Goal: Communication & Community: Answer question/provide support

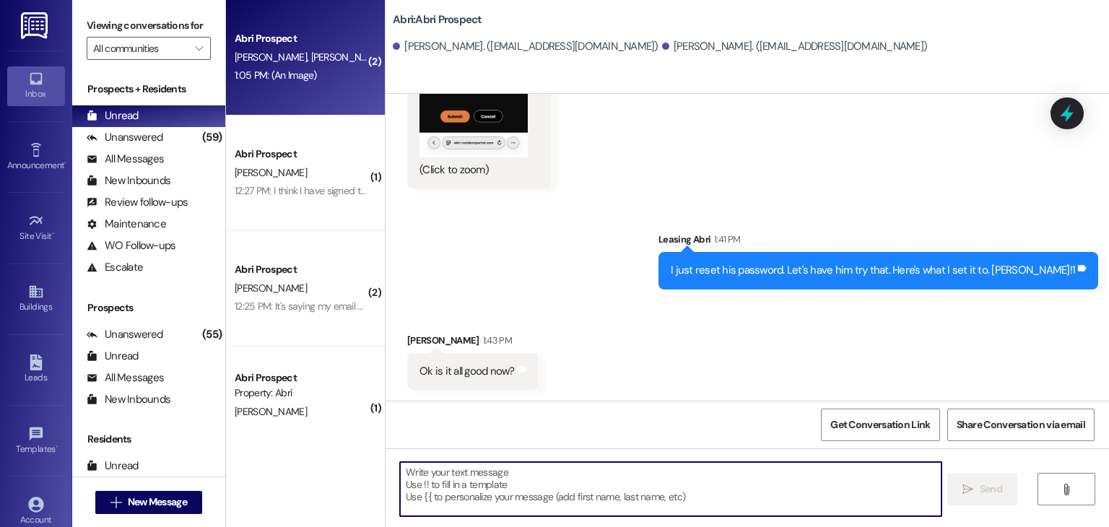
scroll to position [1563, 0]
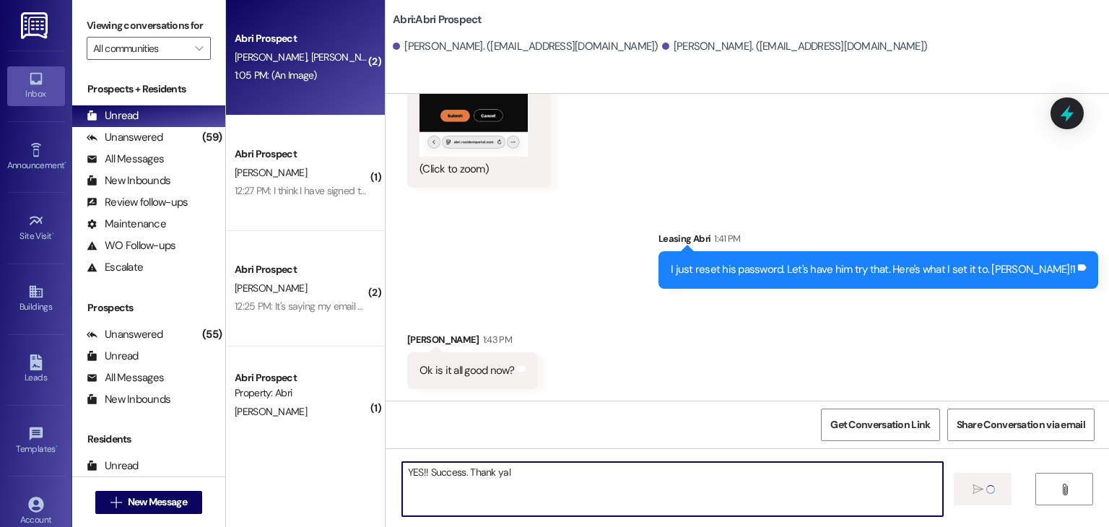
type textarea "YES!! Success. Thank yall"
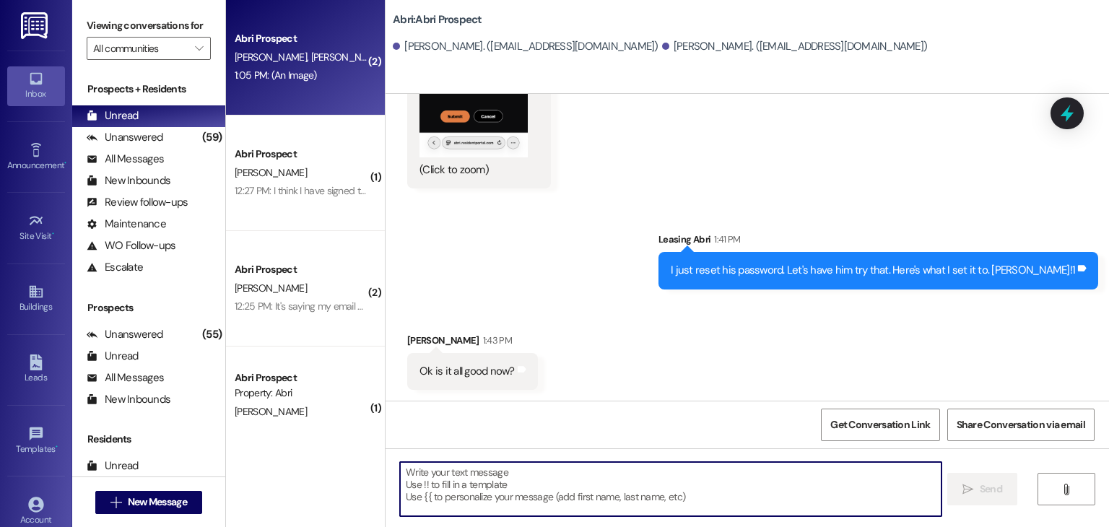
scroll to position [1663, 0]
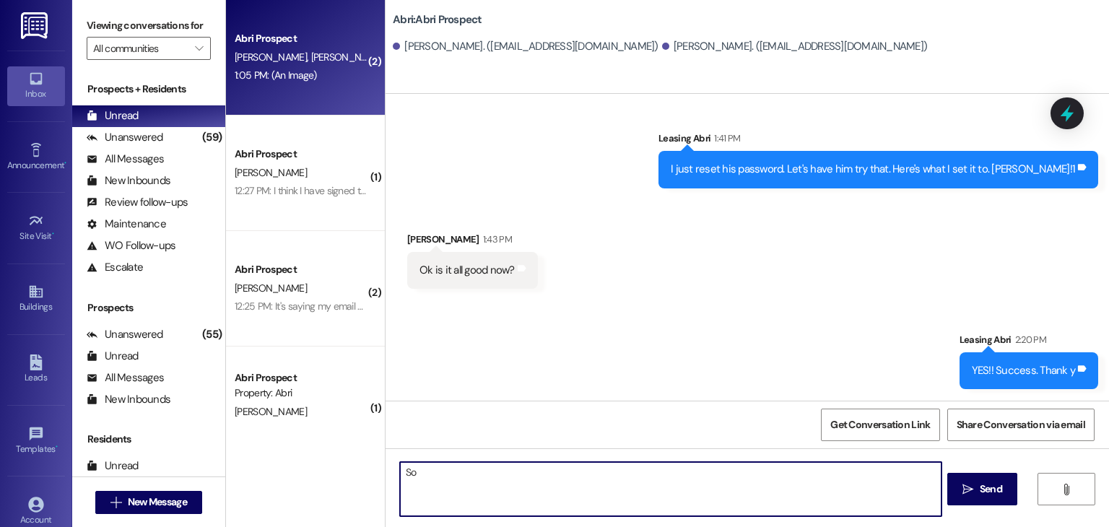
type textarea "S"
type textarea "so sorry- thank y'all for your patience!!"
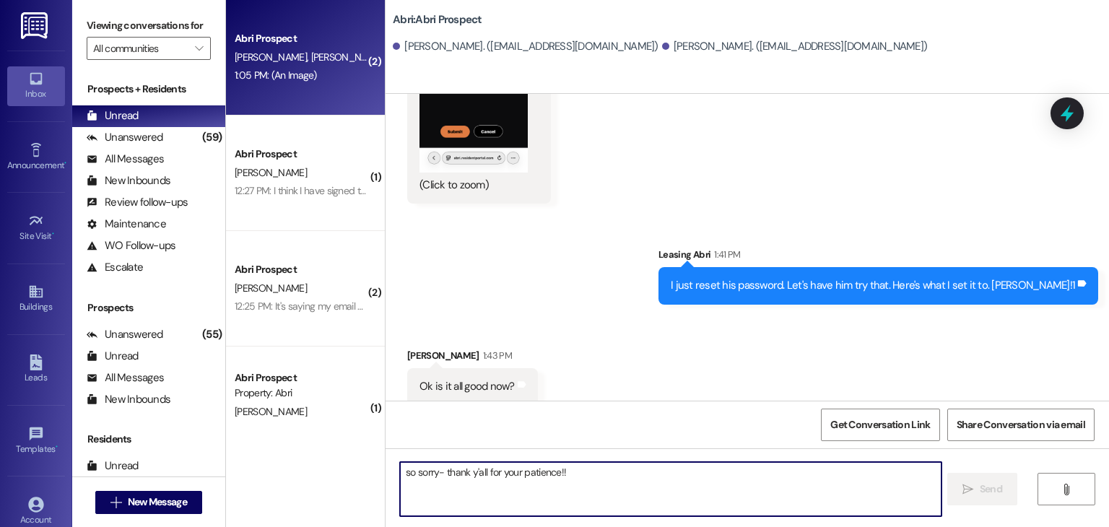
scroll to position [1763, 0]
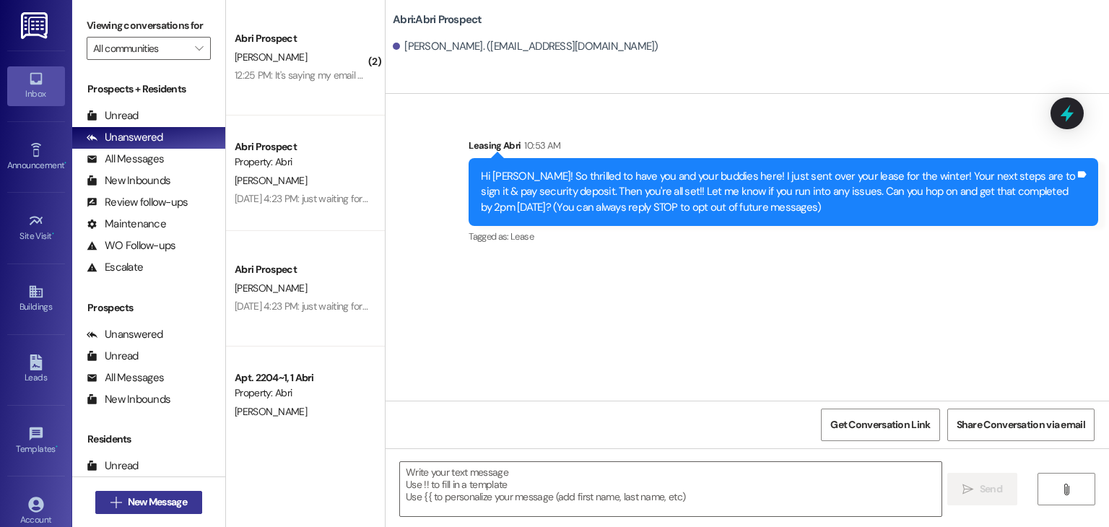
click at [148, 503] on span "New Message" at bounding box center [157, 502] width 59 height 15
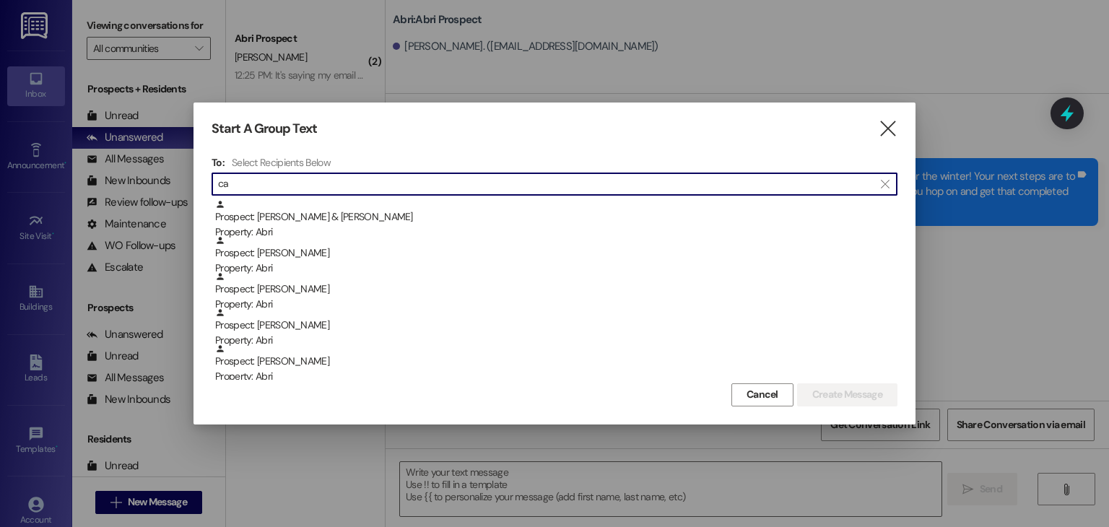
type input "c"
type input "hunter"
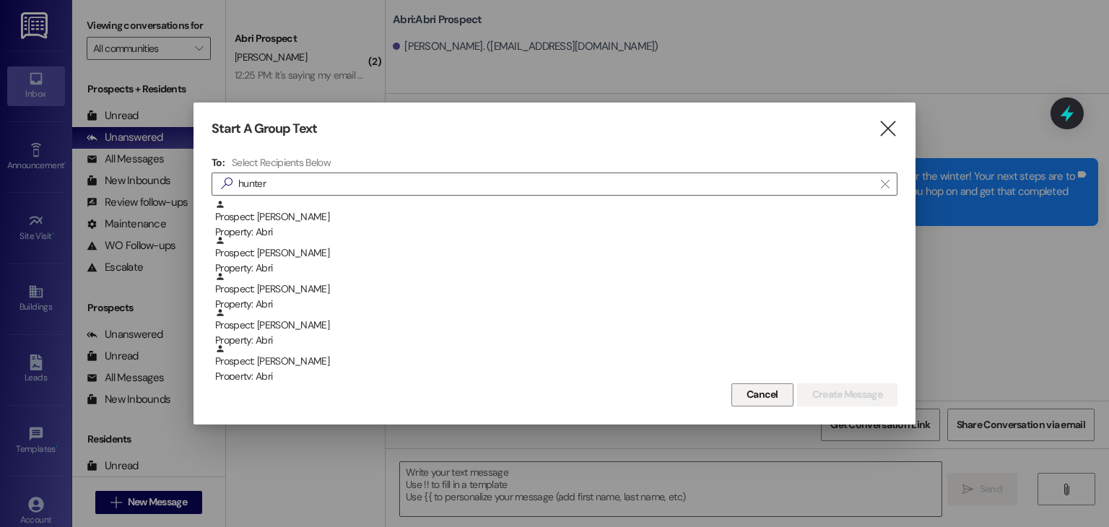
click at [774, 394] on span "Cancel" at bounding box center [763, 394] width 32 height 15
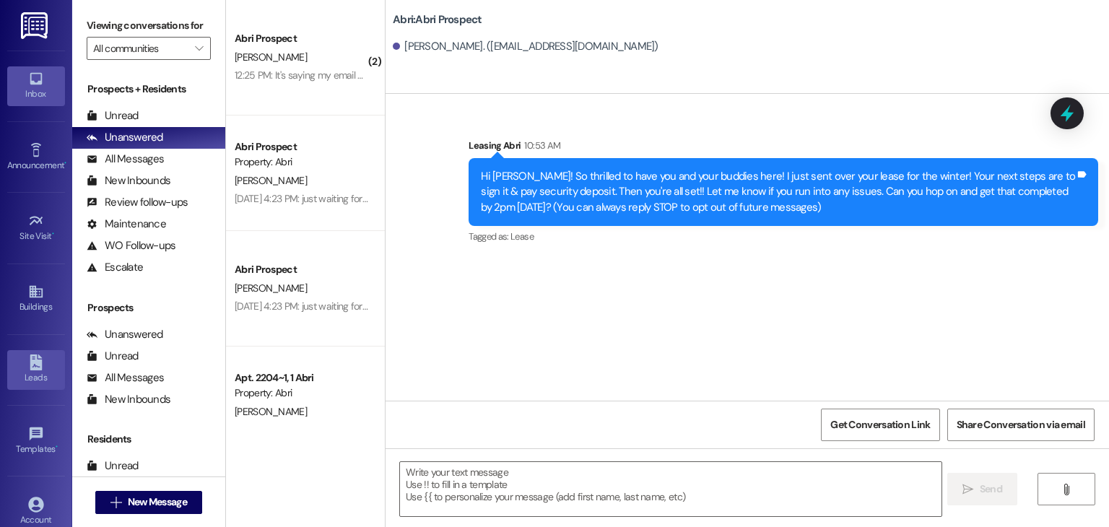
click at [43, 366] on link "Leads" at bounding box center [36, 369] width 58 height 39
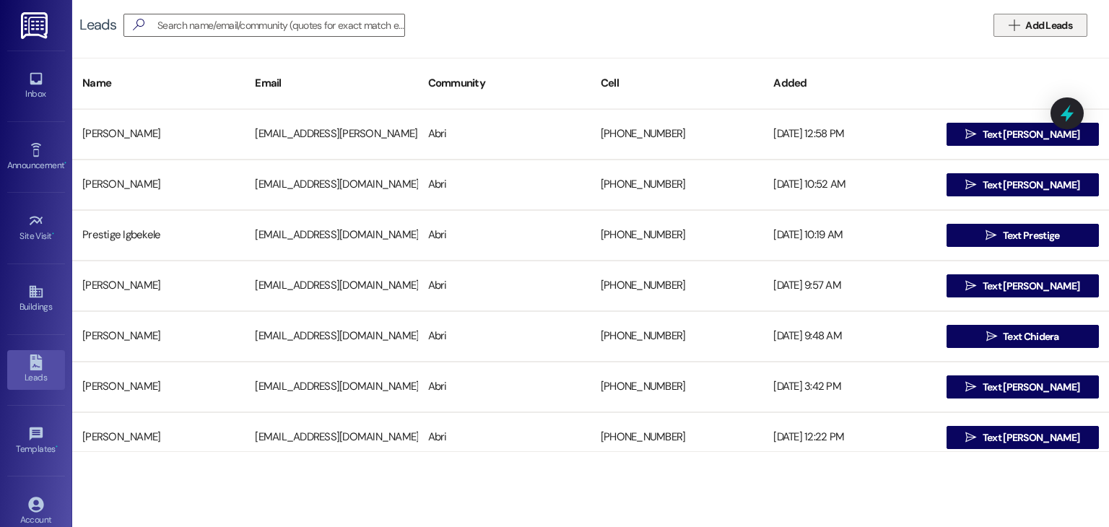
click at [1009, 29] on icon "" at bounding box center [1014, 25] width 11 height 12
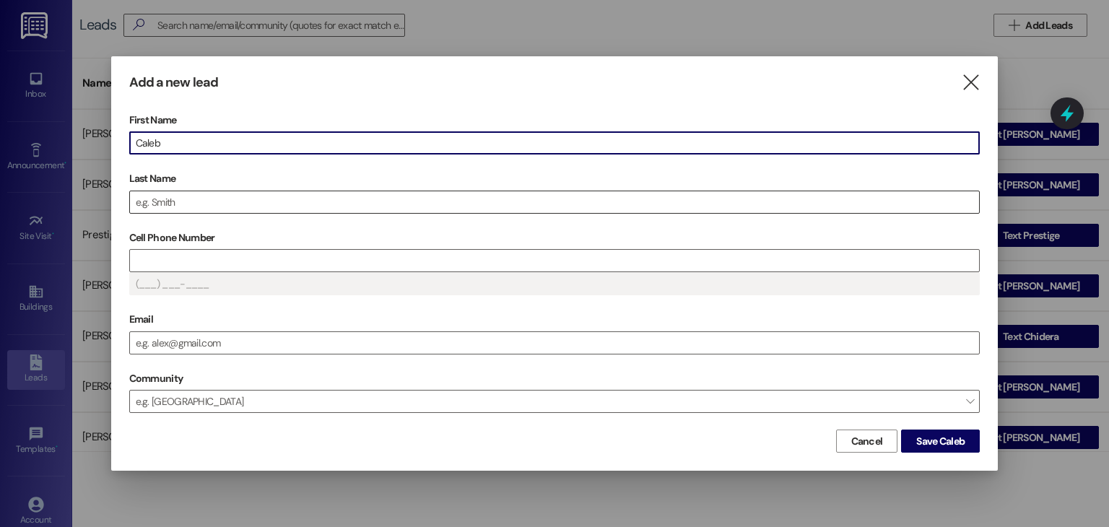
click at [243, 195] on input "Last Name" at bounding box center [555, 202] width 850 height 22
click at [240, 201] on input "Last Name" at bounding box center [555, 202] width 850 height 22
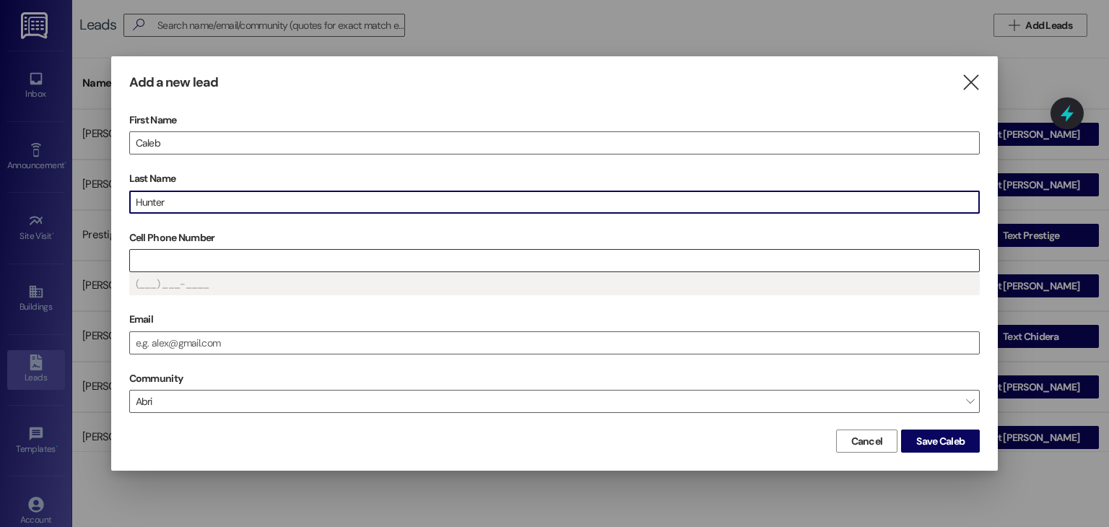
click at [231, 264] on input "Cell Phone Number" at bounding box center [555, 261] width 850 height 22
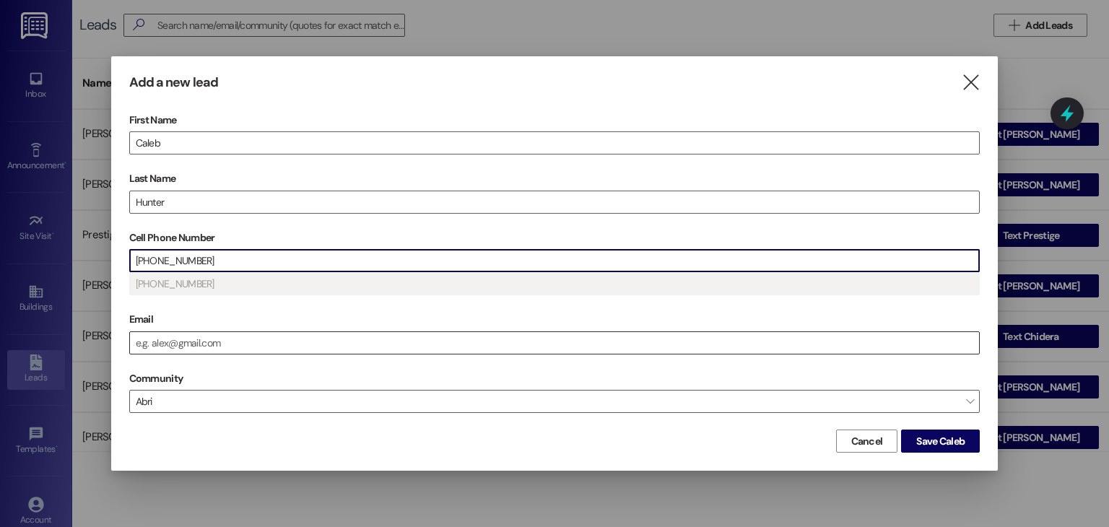
click at [254, 332] on input "Email" at bounding box center [555, 343] width 850 height 22
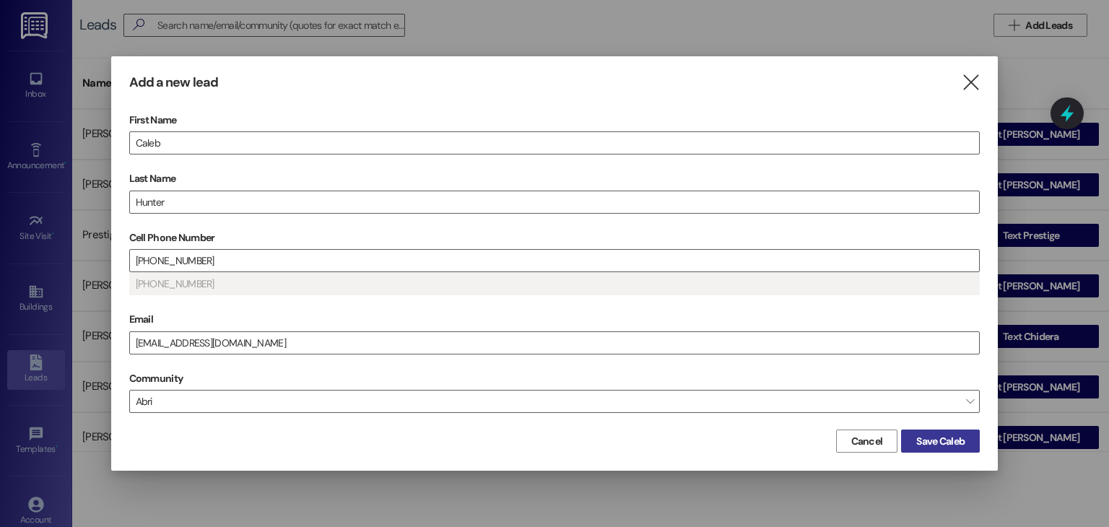
click at [946, 440] on span "Save Caleb" at bounding box center [940, 441] width 48 height 15
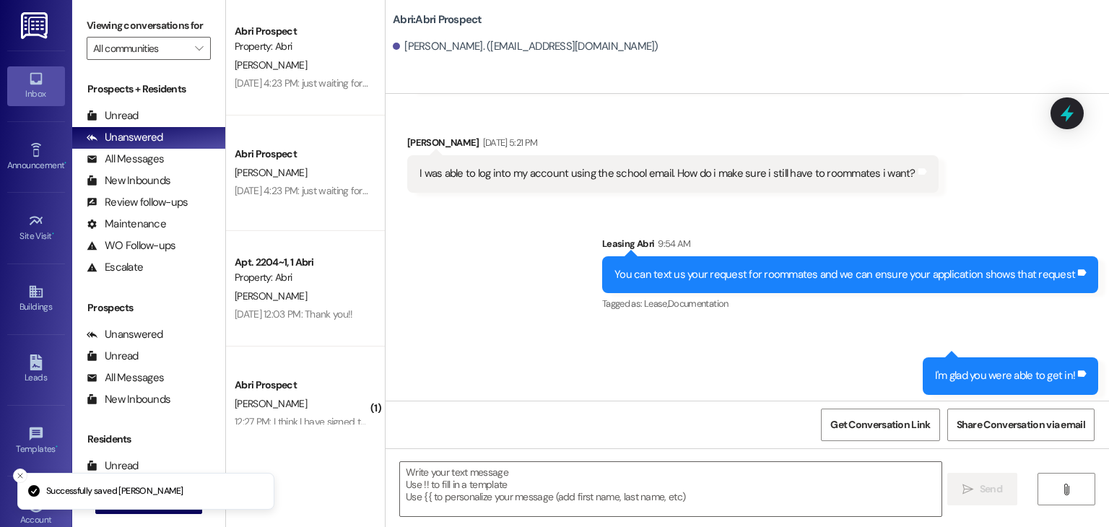
scroll to position [3200, 0]
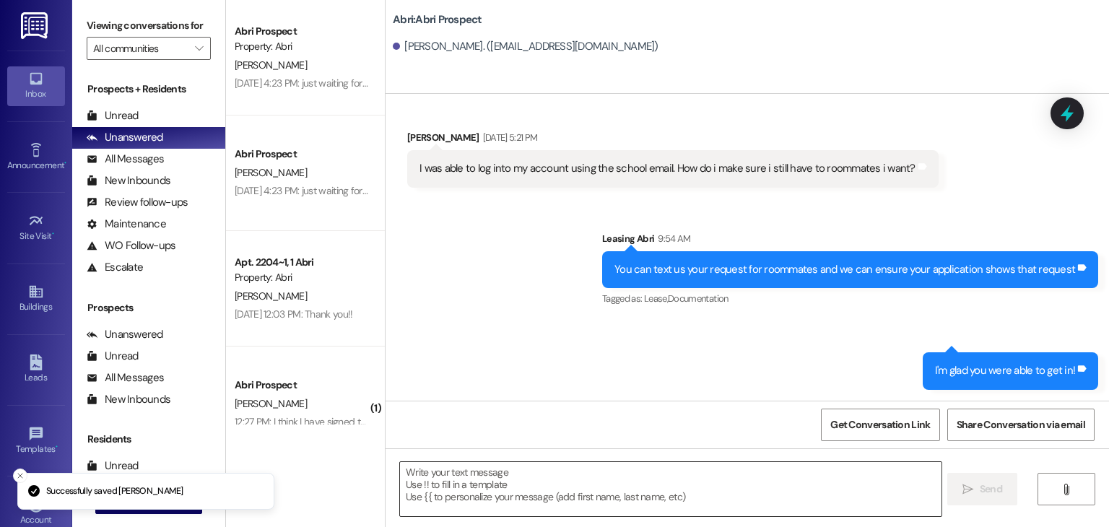
click at [492, 480] on textarea at bounding box center [670, 489] width 541 height 54
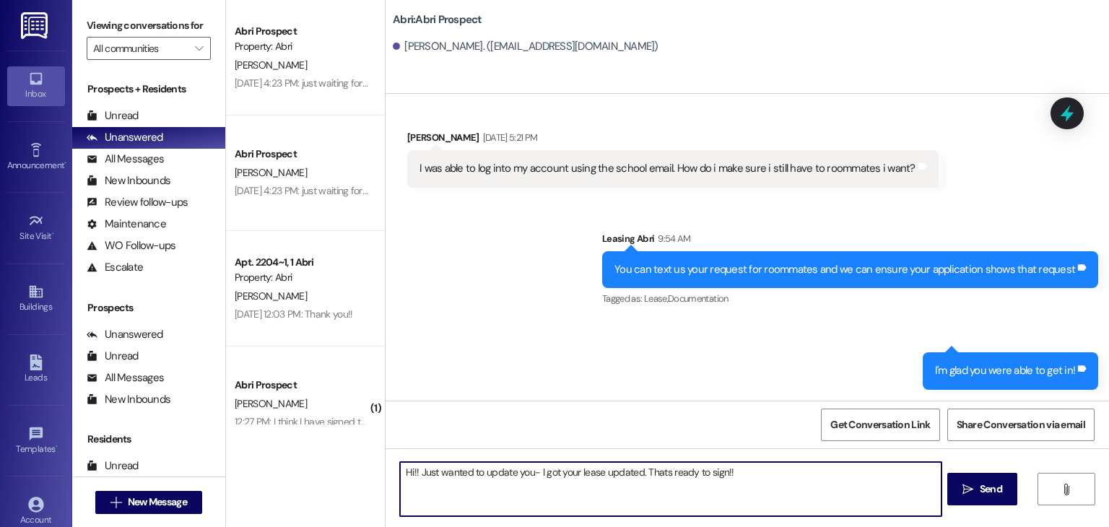
click at [655, 474] on textarea "Hi!! Just wanted to update you- I got your lease updated. Thats ready to sign!!" at bounding box center [670, 489] width 541 height 54
click at [723, 482] on textarea "Hi!! Just wanted to update you- I got your lease updated. That's ready to sign!!" at bounding box center [670, 489] width 541 height 54
click at [632, 471] on textarea "Hi!! Just wanted to update you- I got your lease updated. That's ready to sign!!" at bounding box center [670, 489] width 541 height 54
type textarea "Hi!! Just wanted to update you- I got your lease resent. That's ready to sign!!"
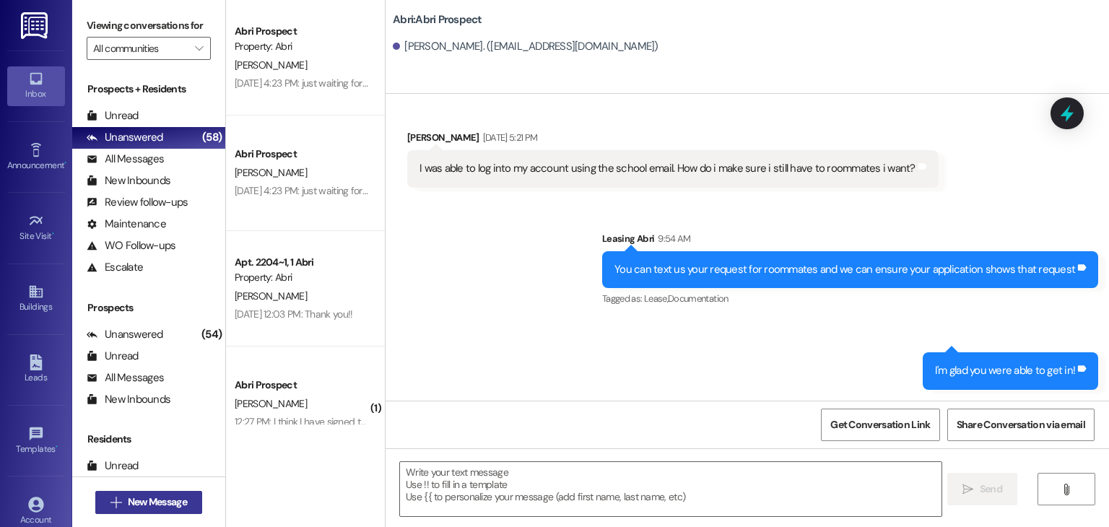
click at [130, 505] on span "New Message" at bounding box center [157, 502] width 59 height 15
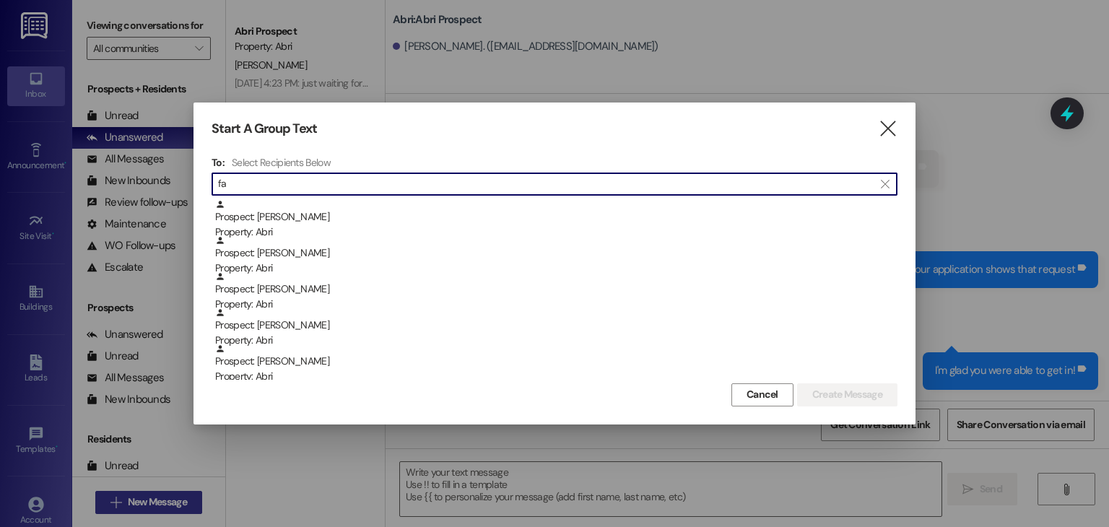
type input "f"
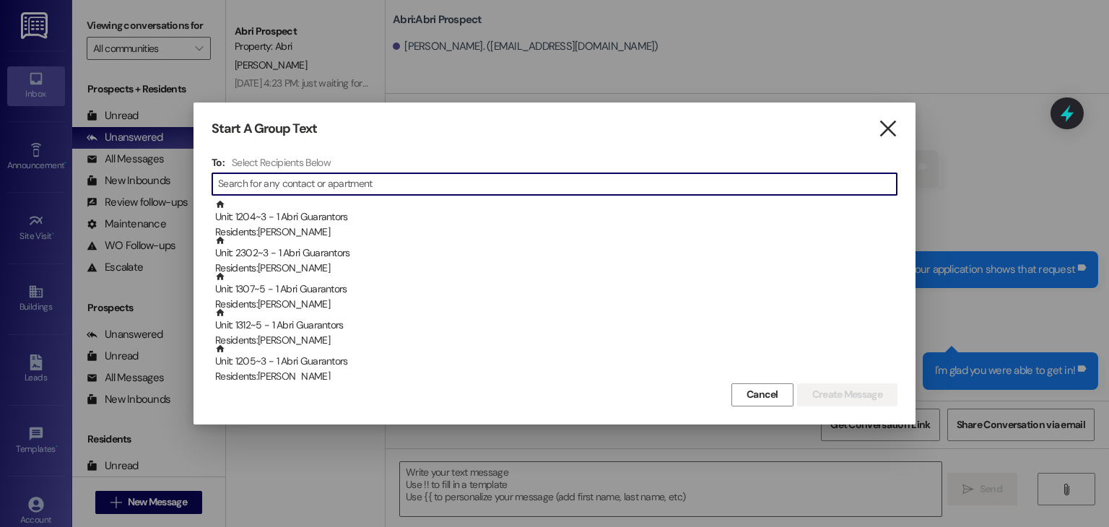
click at [879, 128] on icon "" at bounding box center [887, 128] width 19 height 15
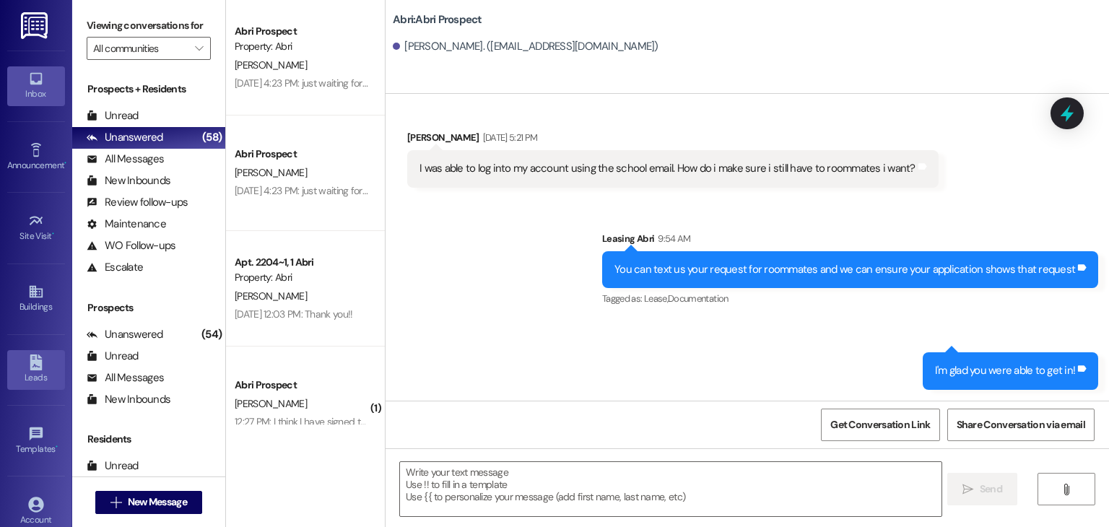
click at [23, 365] on link "Leads" at bounding box center [36, 369] width 58 height 39
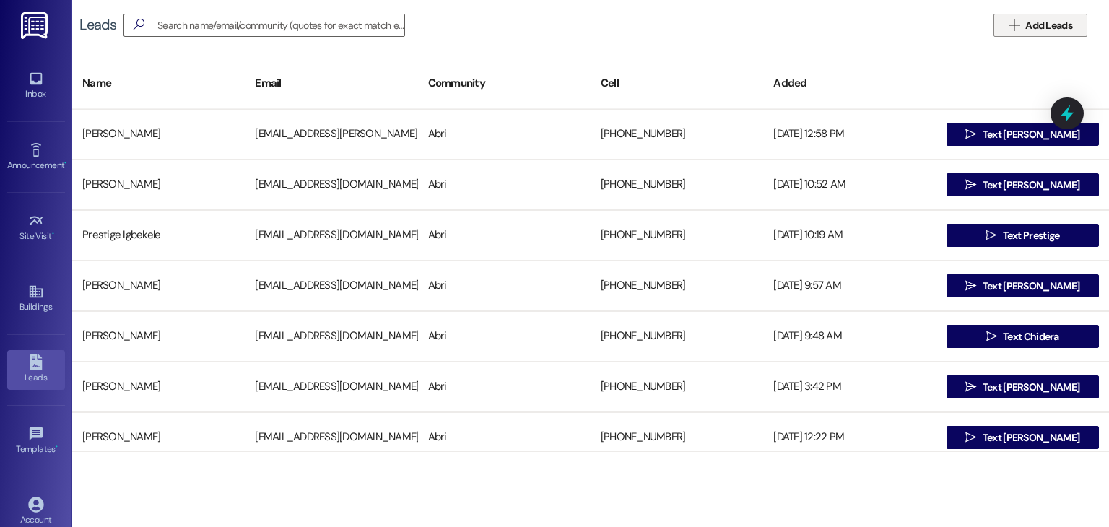
click at [1056, 20] on span "Add Leads" at bounding box center [1048, 25] width 47 height 15
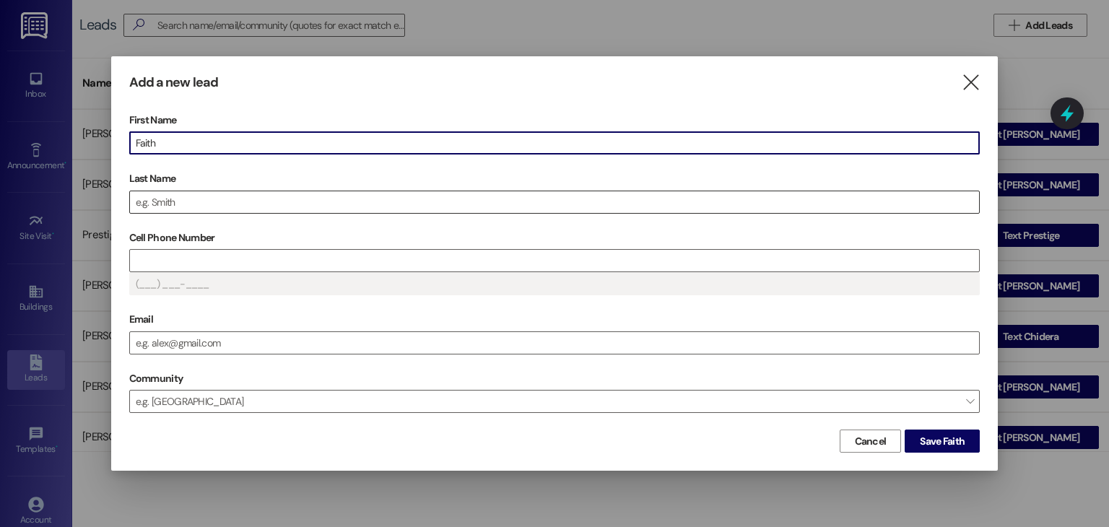
click at [592, 193] on input "Last Name" at bounding box center [555, 202] width 850 height 22
click at [182, 255] on input "Cell Phone Number" at bounding box center [555, 261] width 850 height 22
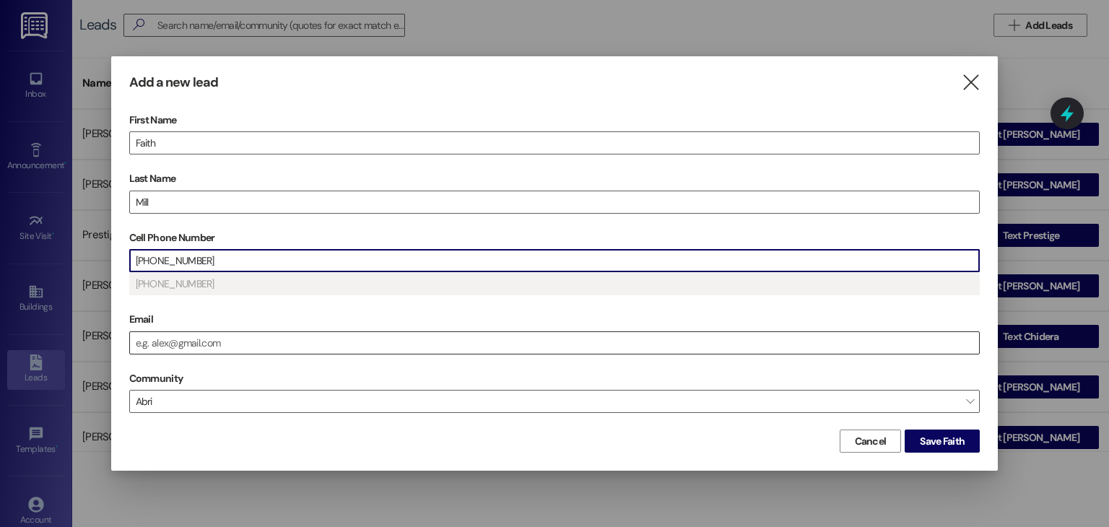
click at [206, 339] on input "Email" at bounding box center [555, 343] width 850 height 22
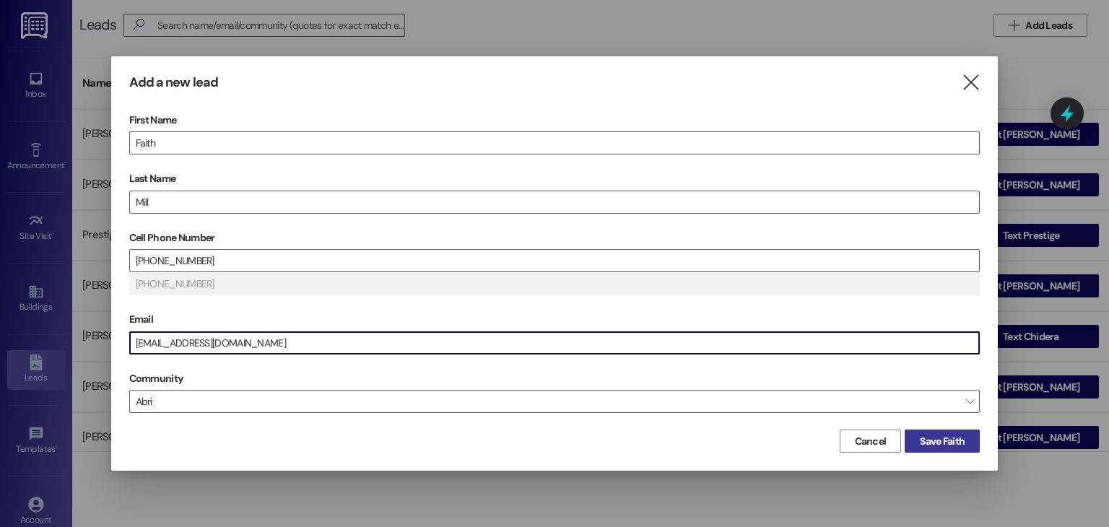
click at [942, 443] on span "Save Faith" at bounding box center [942, 441] width 45 height 15
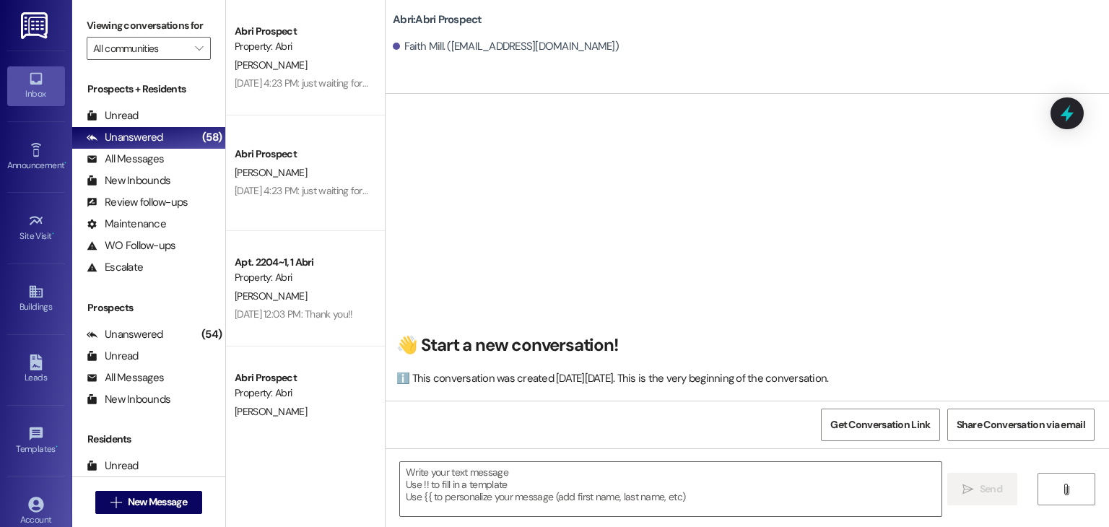
click at [537, 460] on div " Send " at bounding box center [747, 502] width 723 height 108
click at [523, 469] on textarea at bounding box center [670, 489] width 541 height 54
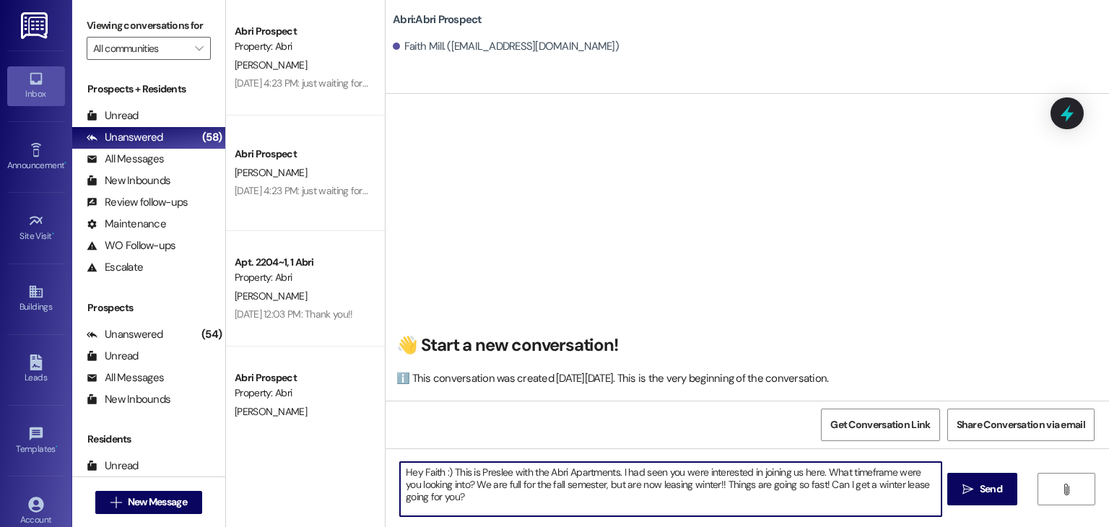
type textarea "Hey Faith :) This is Preslee with the Abri Apartments. I had seen you were inte…"
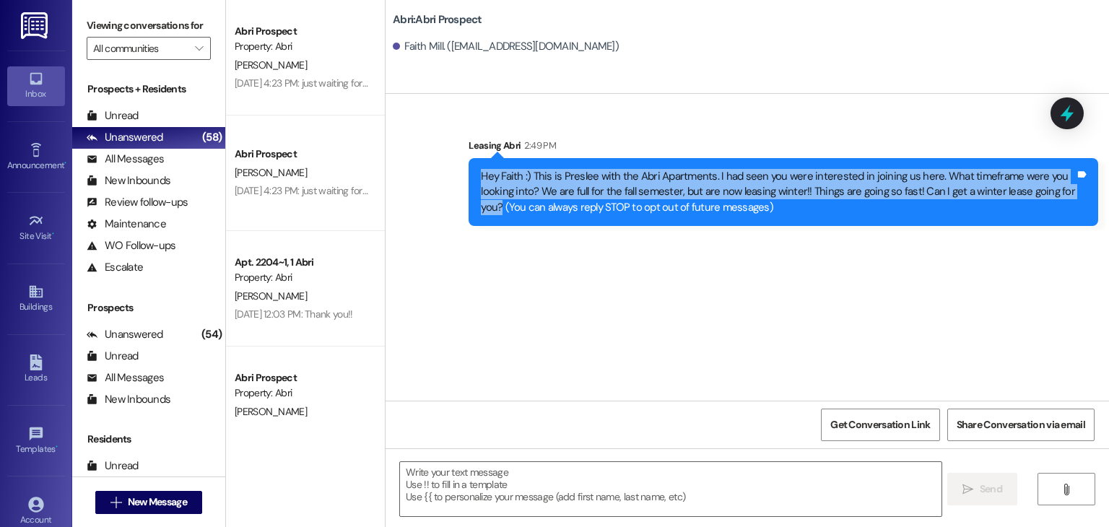
drag, startPoint x: 472, startPoint y: 173, endPoint x: 1074, endPoint y: 188, distance: 602.4
click at [1074, 188] on div "Hey Faith :) This is Preslee with the Abri Apartments. I had seen you were inte…" at bounding box center [777, 192] width 597 height 46
copy div "Hey Faith :) This is Preslee with the Abri Apartments. I had seen you were inte…"
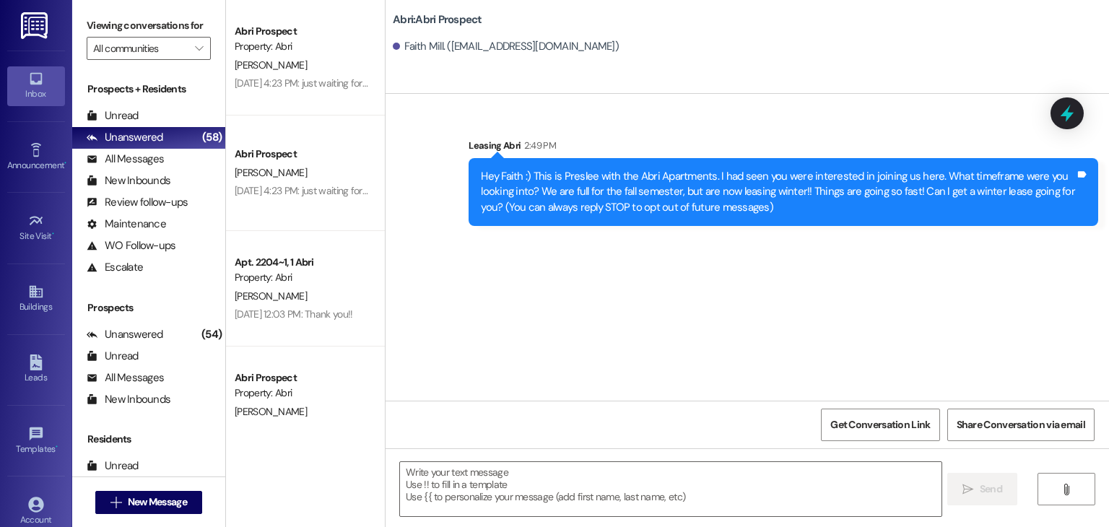
click at [962, 252] on div "Sent via SMS Leasing Abri 2:49 PM Hey Faith :) This is Preslee with the Abri Ap…" at bounding box center [747, 247] width 723 height 307
click at [172, 492] on button " New Message" at bounding box center [148, 502] width 107 height 23
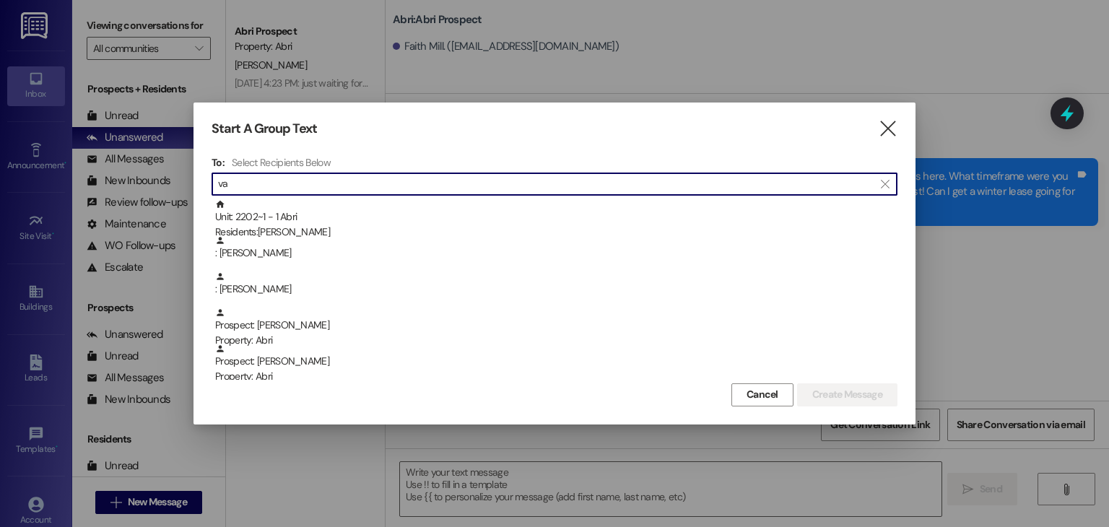
type input "v"
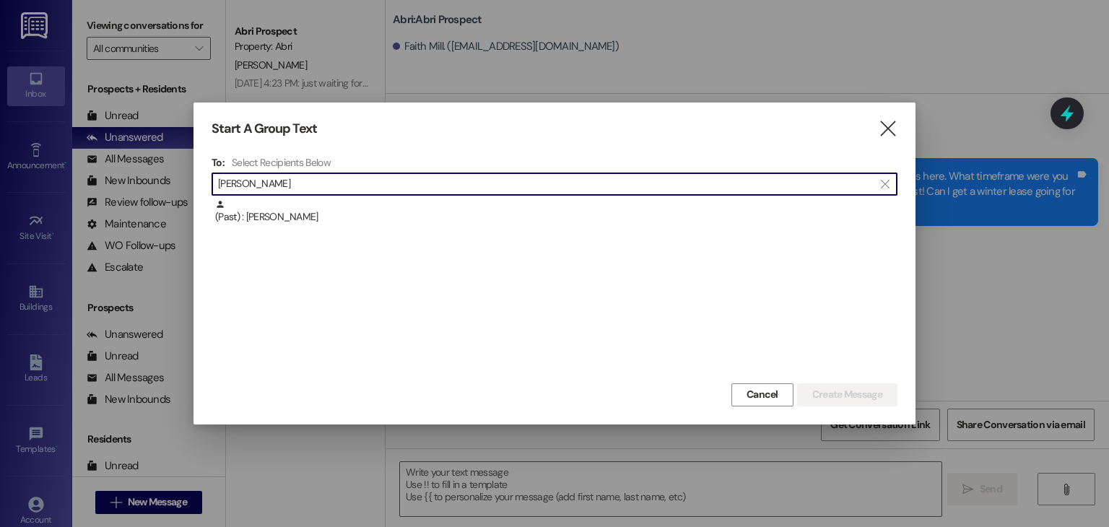
type input "vaughn"
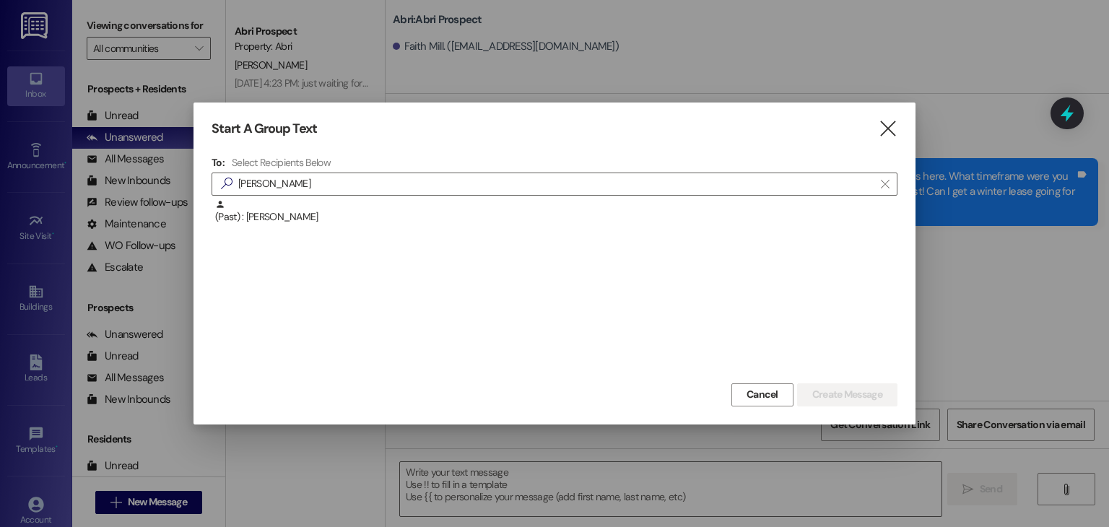
click at [886, 139] on div "Start A Group Text  To: Select Recipients Below  vaughn  (Past) : Trever Vau…" at bounding box center [555, 263] width 722 height 321
click at [886, 134] on icon "" at bounding box center [887, 128] width 19 height 15
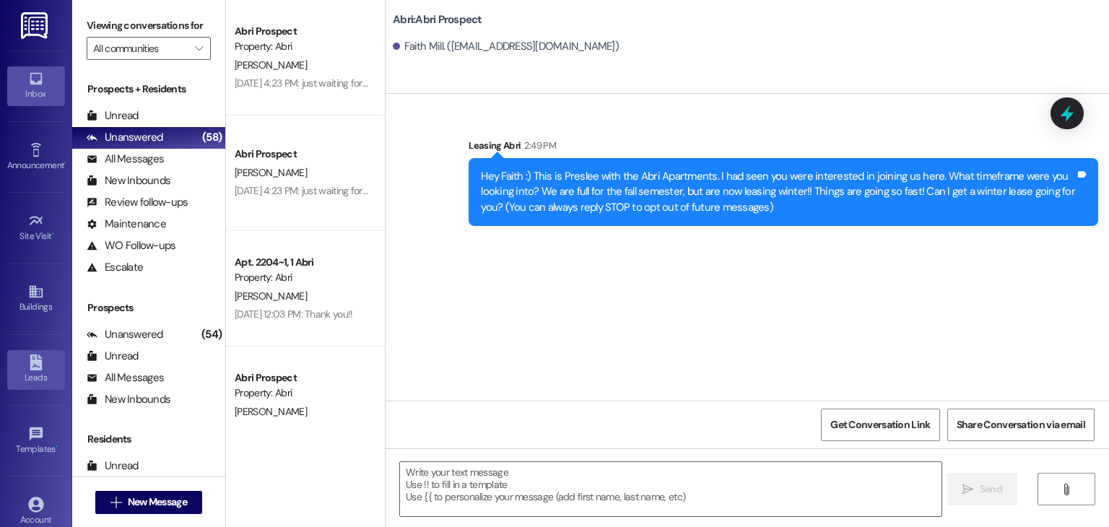
click at [42, 365] on link "Leads" at bounding box center [36, 369] width 58 height 39
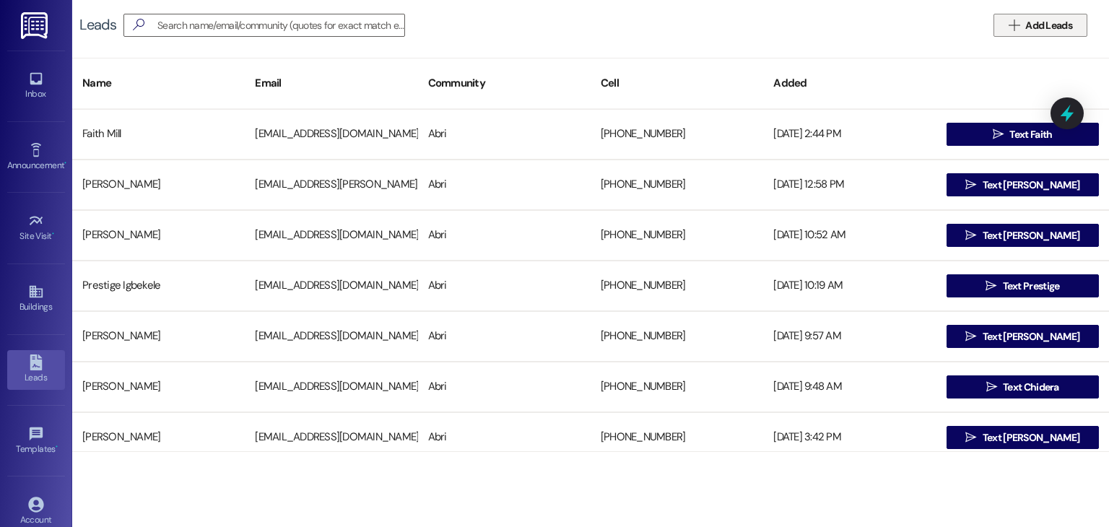
click at [1026, 27] on span "Add Leads" at bounding box center [1048, 25] width 47 height 15
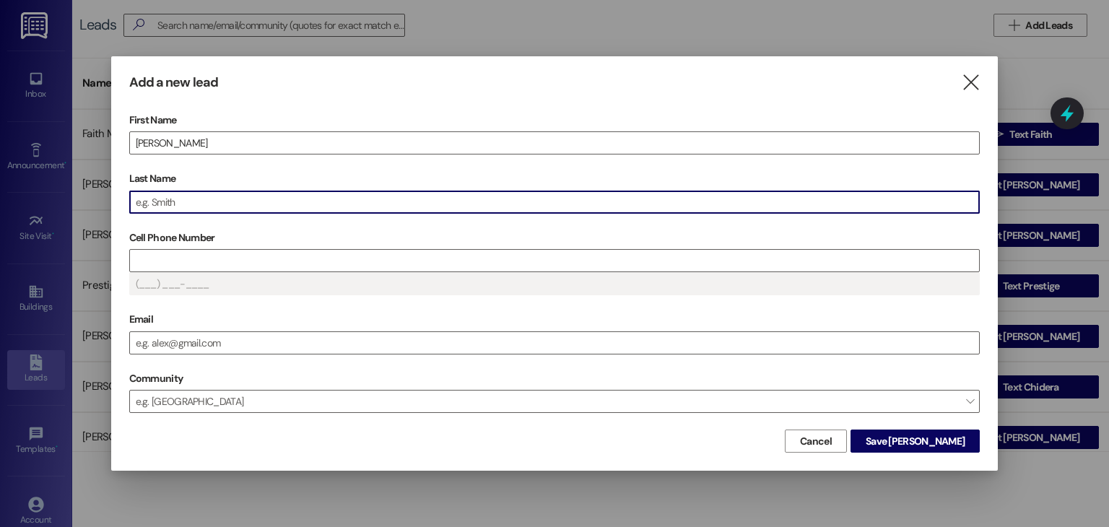
click at [483, 203] on input "Last Name" at bounding box center [555, 202] width 850 height 22
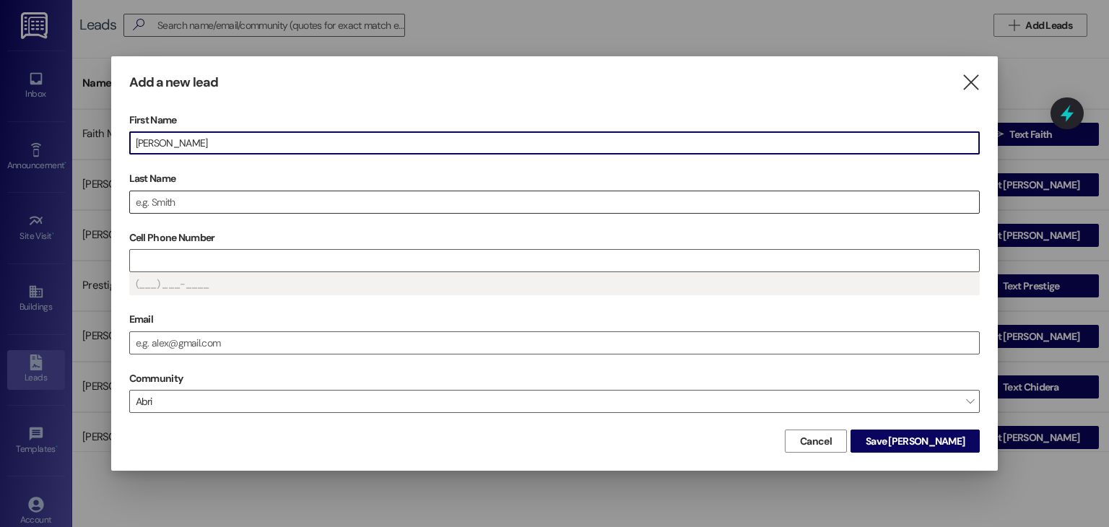
click at [202, 199] on input "Last Name" at bounding box center [555, 202] width 850 height 22
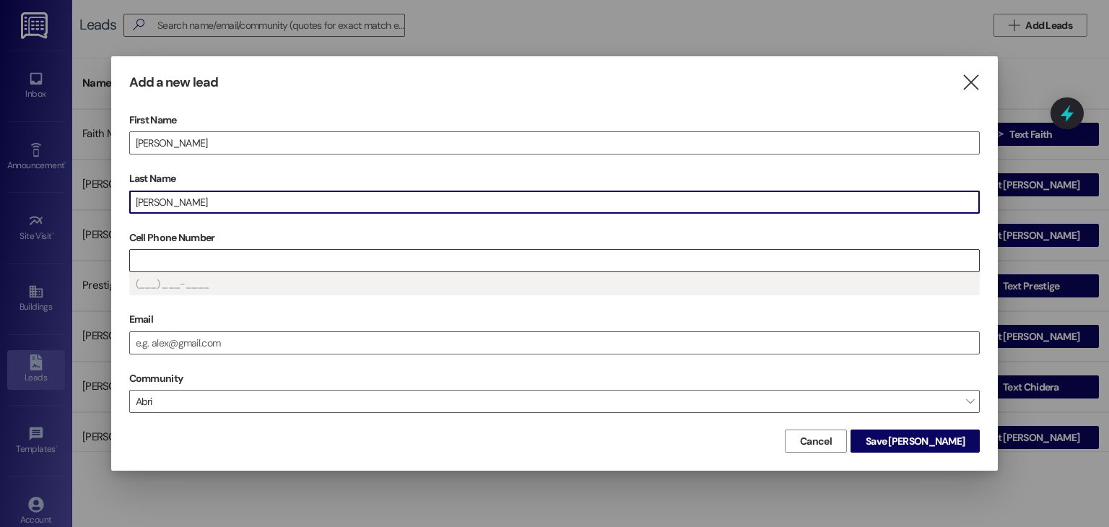
click at [224, 254] on input "Cell Phone Number" at bounding box center [555, 261] width 850 height 22
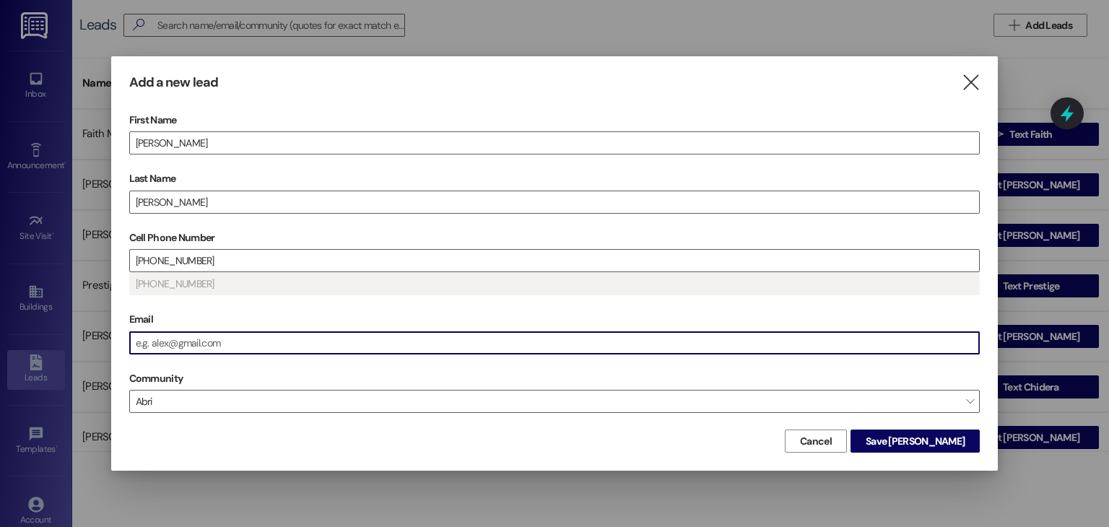
click at [220, 344] on input "Email" at bounding box center [555, 343] width 850 height 22
click at [911, 440] on span "Save Vaughn" at bounding box center [915, 441] width 99 height 15
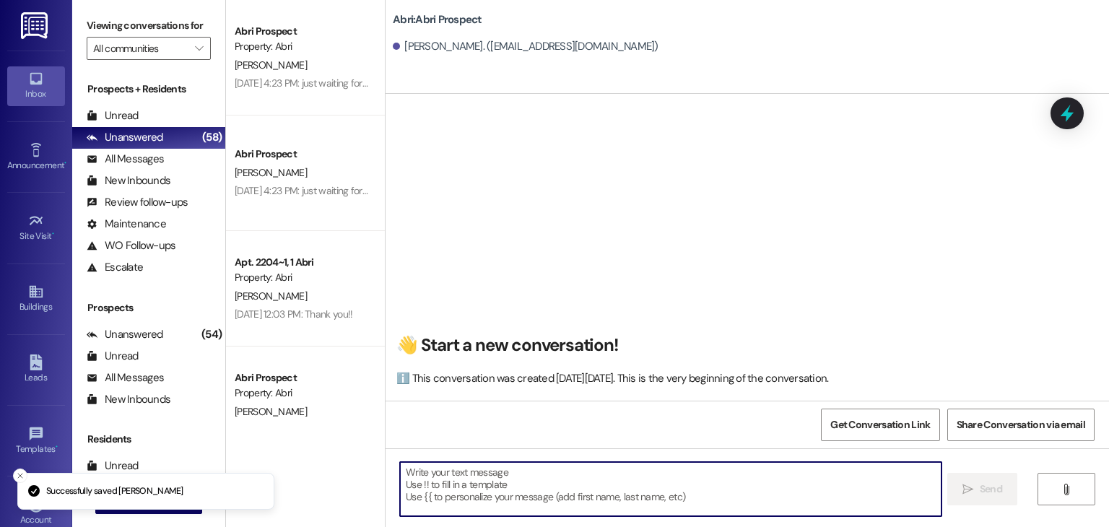
click at [528, 486] on textarea at bounding box center [670, 489] width 541 height 54
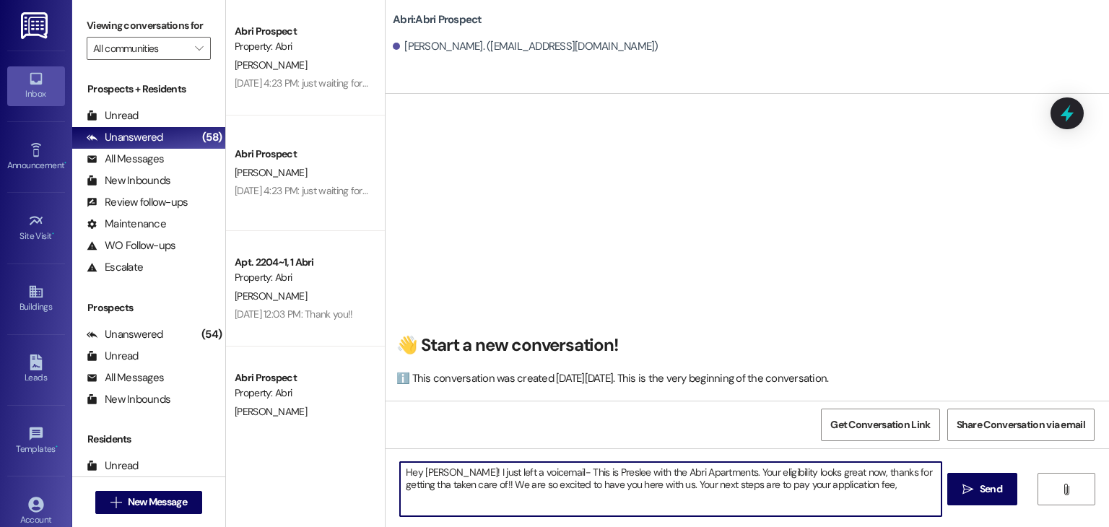
drag, startPoint x: 921, startPoint y: 469, endPoint x: 862, endPoint y: 491, distance: 62.6
click at [862, 491] on textarea "Hey Vaughn! I just left a voicemail- This is Preslee with the Abri Apartments. …" at bounding box center [670, 489] width 541 height 54
click at [930, 474] on textarea "Hey Vaughn! I just left a voicemail- This is Preslee with the Abri Apartments. …" at bounding box center [670, 489] width 541 height 54
click at [532, 492] on textarea "Hey Vaughn! I just left a voicemail- This is Preslee with the Abri Apartments. …" at bounding box center [670, 489] width 541 height 54
click at [578, 497] on textarea "Hey Vaughn! I just left a voicemail- This is Preslee with the Abri Apartments. …" at bounding box center [670, 489] width 541 height 54
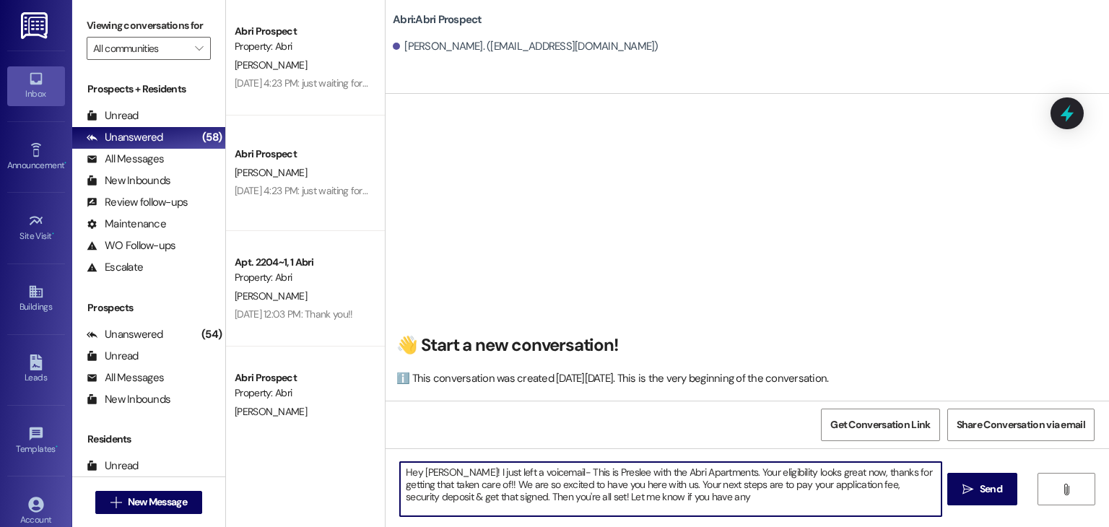
click at [677, 502] on textarea "Hey Vaughn! I just left a voicemail- This is Preslee with the Abri Apartments. …" at bounding box center [670, 489] width 541 height 54
type textarea "Hey Vaughn! I just left a voicemail- This is Preslee with the Abri Apartments. …"
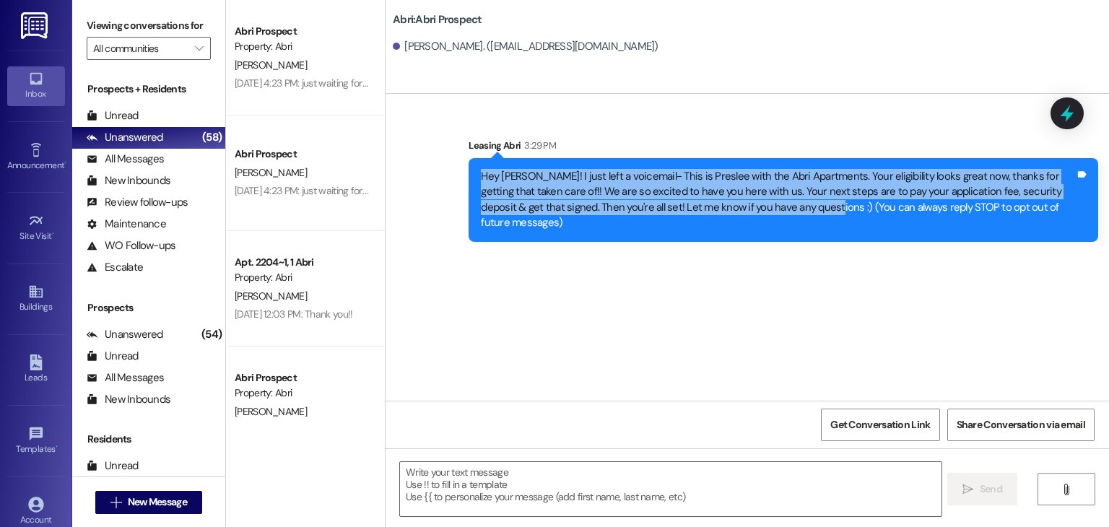
drag, startPoint x: 473, startPoint y: 178, endPoint x: 738, endPoint y: 218, distance: 268.1
click at [738, 218] on div "Hey Vaughn! I just left a voicemail- This is Preslee with the Abri Apartments. …" at bounding box center [784, 200] width 630 height 84
copy div "Hey Vaughn! I just left a voicemail- This is Preslee with the Abri Apartments. …"
click at [540, 342] on div "Sent via SMS Leasing Abri 3:29 PM Hey Vaughn! I just left a voicemail- This is …" at bounding box center [747, 247] width 723 height 307
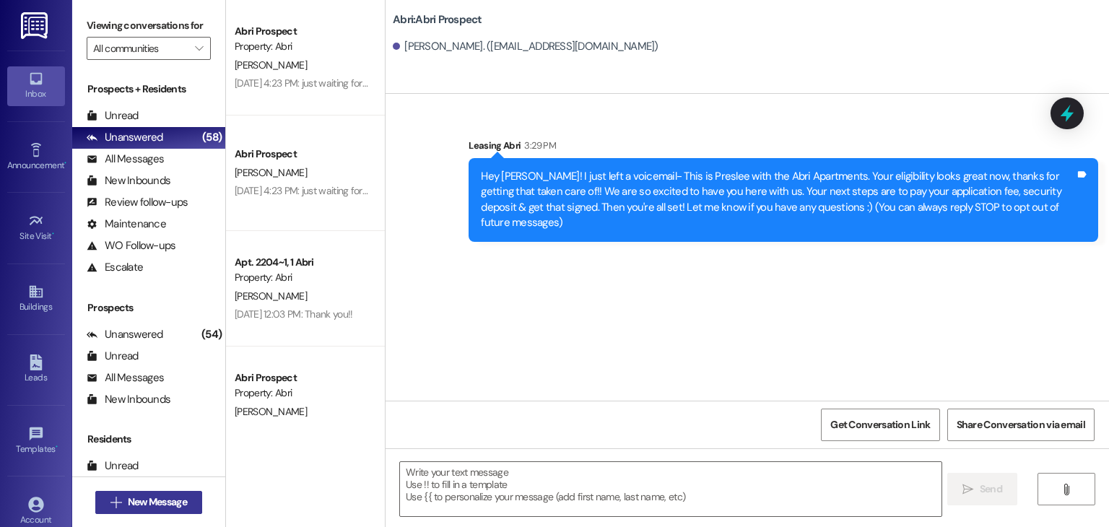
click at [152, 495] on span "New Message" at bounding box center [157, 502] width 59 height 15
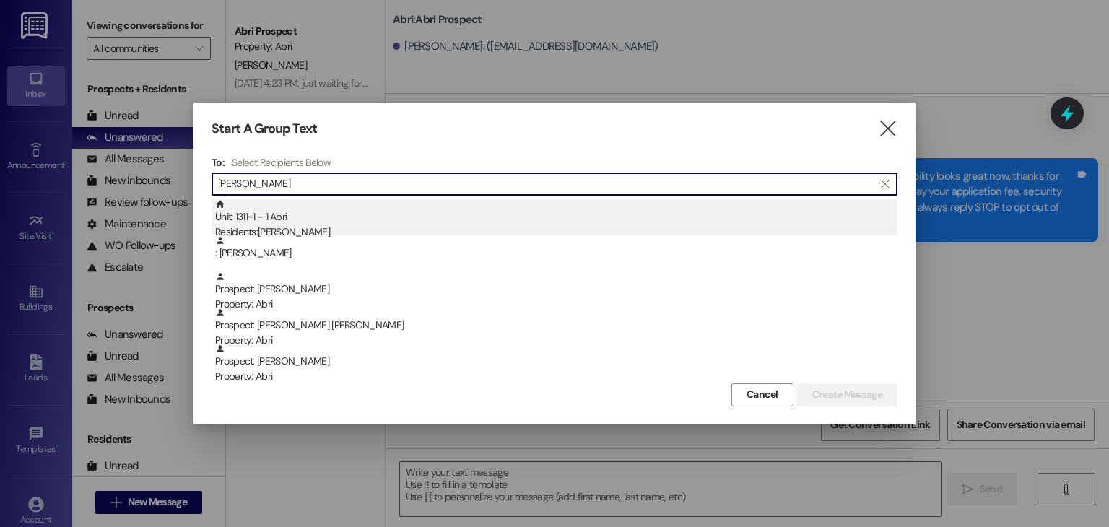
type input "jacob"
click at [287, 221] on div "Unit: 1311~1 - 1 Abri Residents: Jacob Miles" at bounding box center [556, 219] width 682 height 41
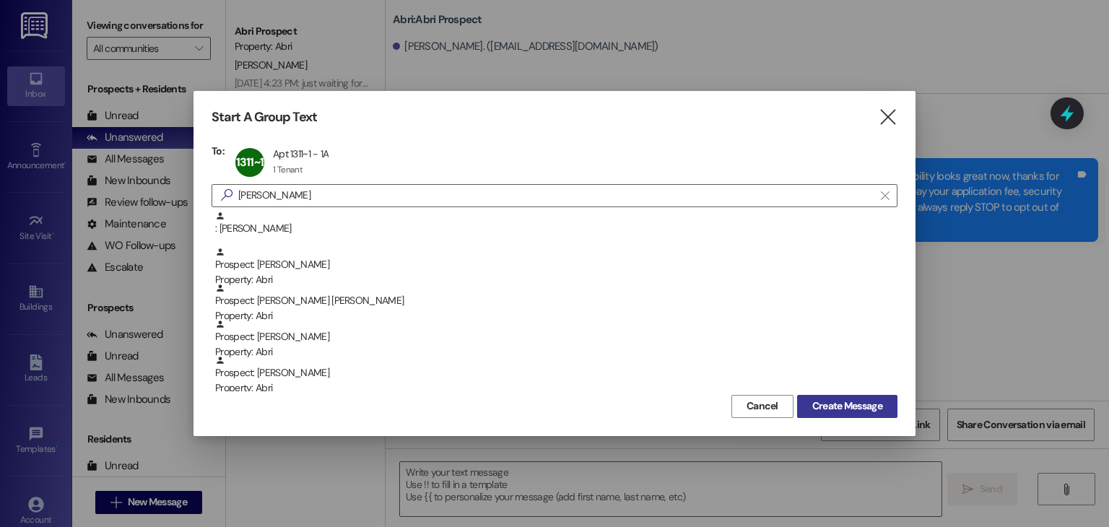
click at [812, 406] on span "Create Message" at bounding box center [847, 406] width 70 height 15
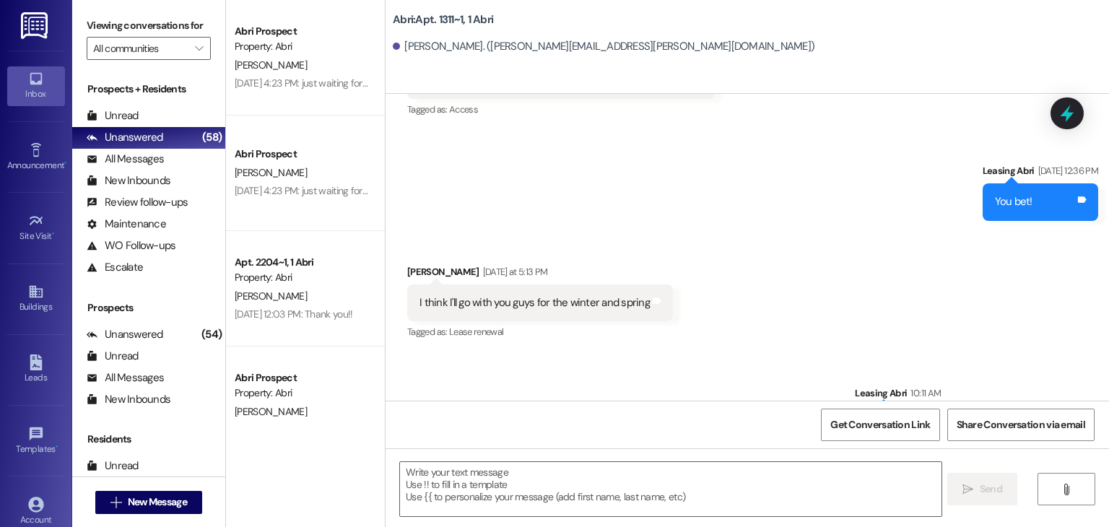
scroll to position [3180, 0]
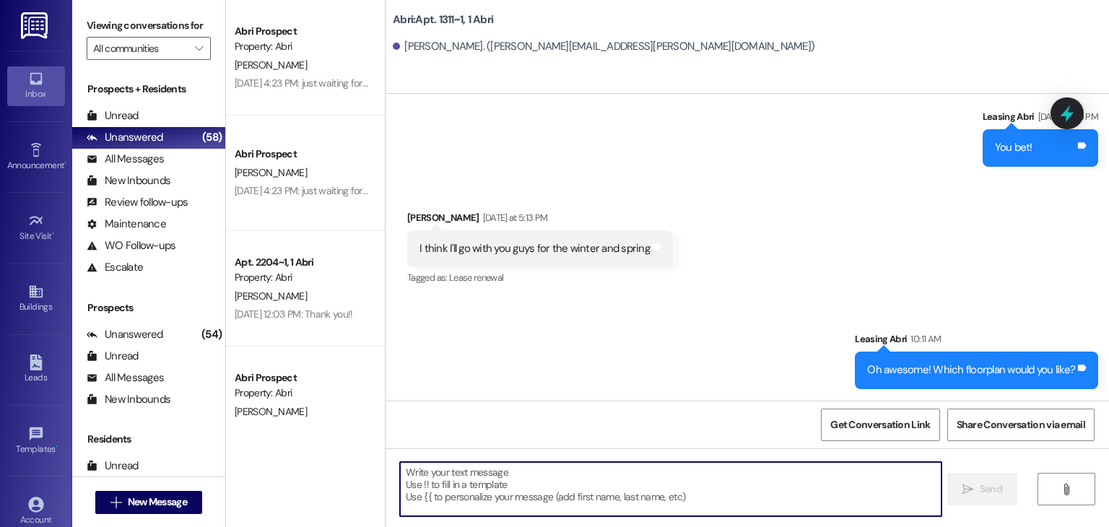
click at [495, 476] on textarea at bounding box center [670, 489] width 541 height 54
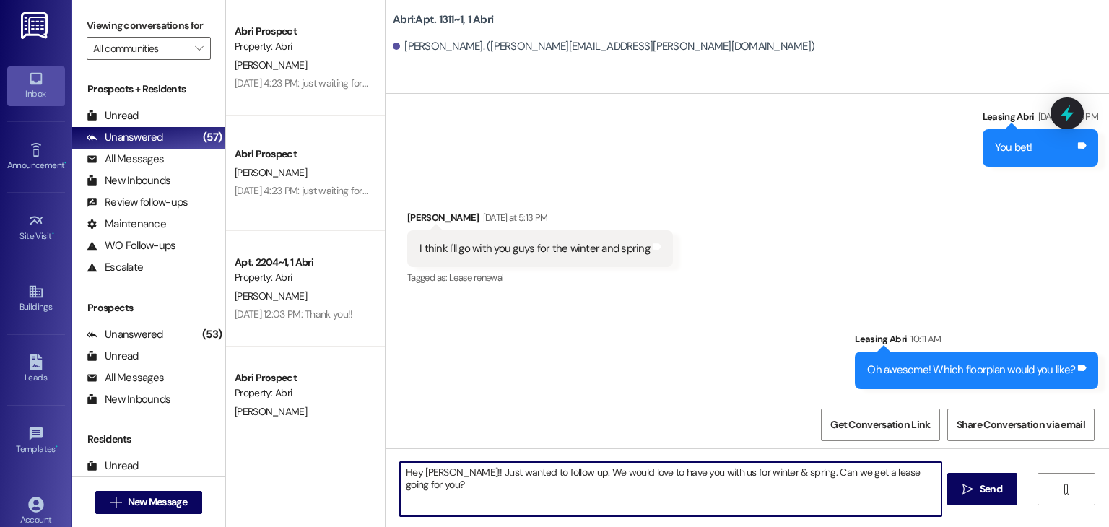
type textarea "Hey Jacob!! Just wanted to follow up. We would love to have you with us for win…"
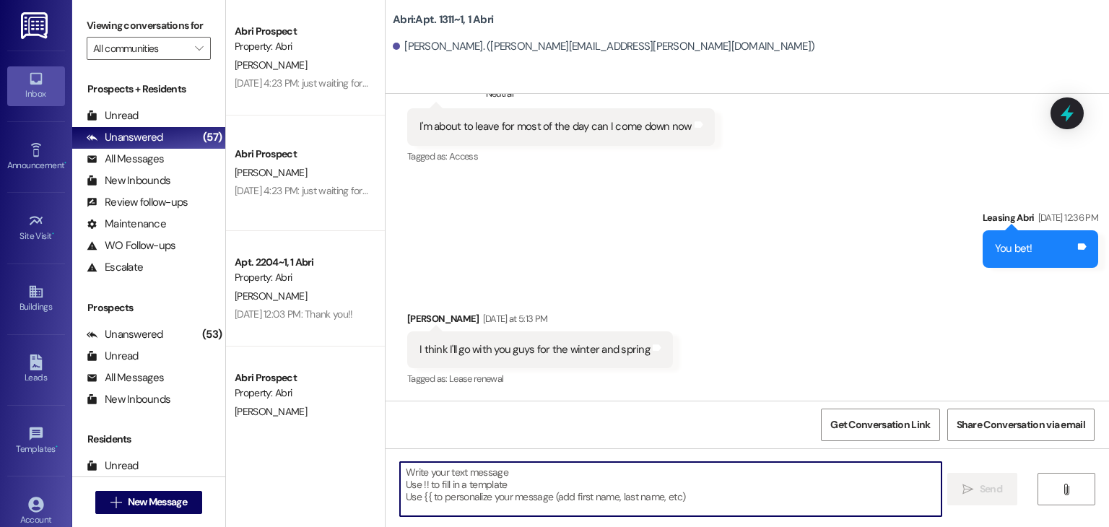
scroll to position [3280, 0]
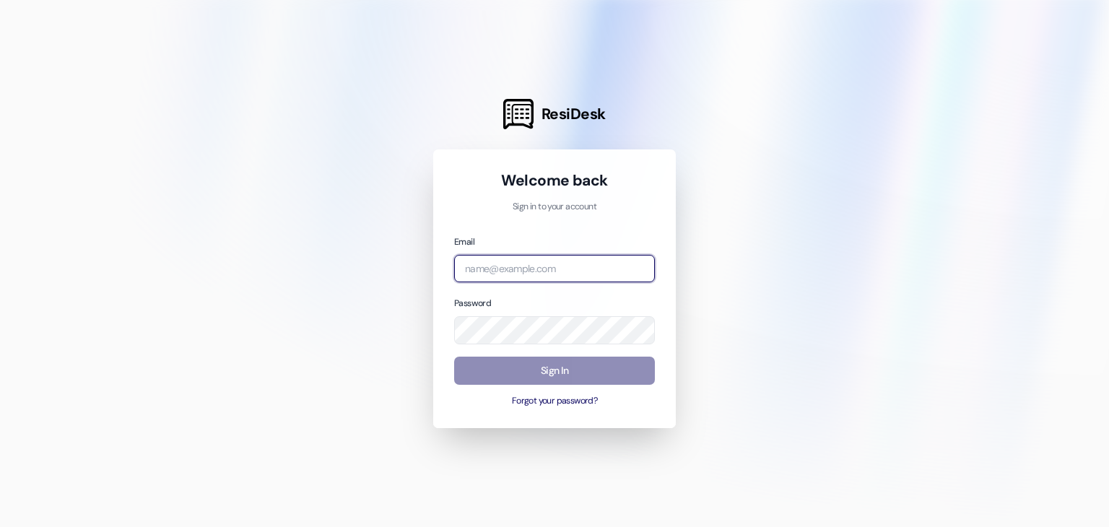
type input "[EMAIL_ADDRESS][DOMAIN_NAME]"
click at [546, 376] on button "Sign In" at bounding box center [554, 371] width 201 height 28
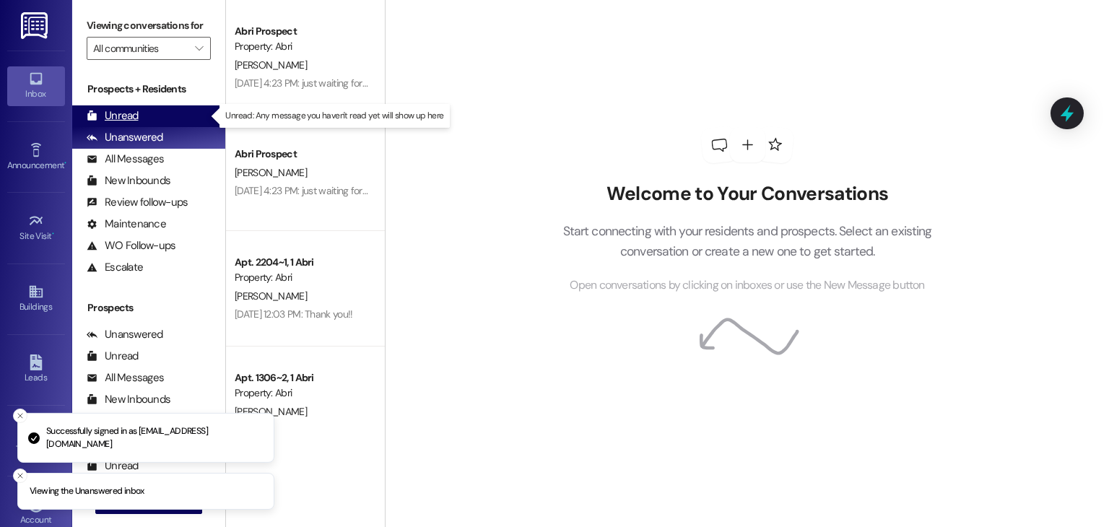
click at [107, 121] on div "Unread" at bounding box center [113, 115] width 52 height 15
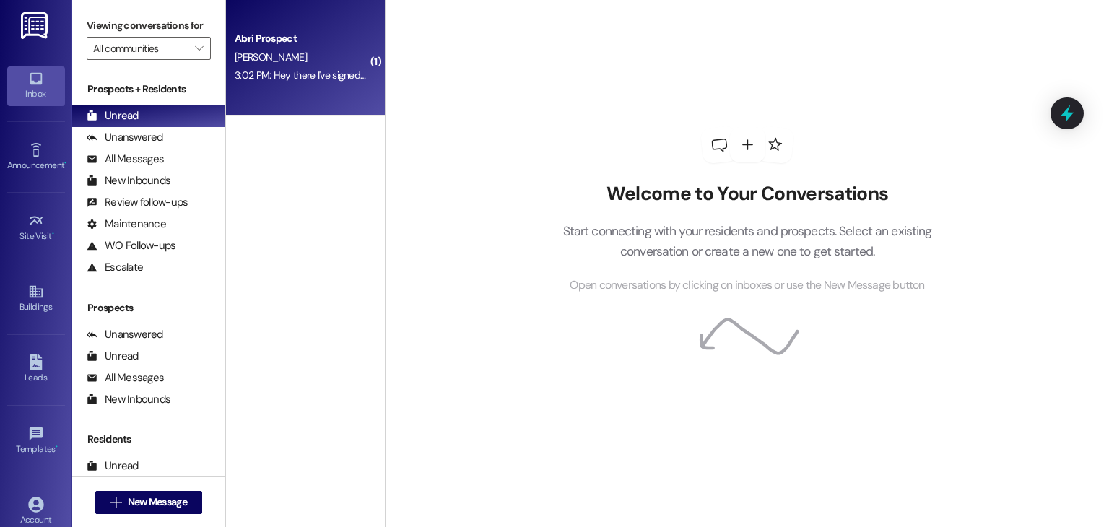
click at [279, 66] on div "3:02 PM: Hey there I've signed and paid the application fee 3:02 PM: Hey there …" at bounding box center [301, 75] width 136 height 18
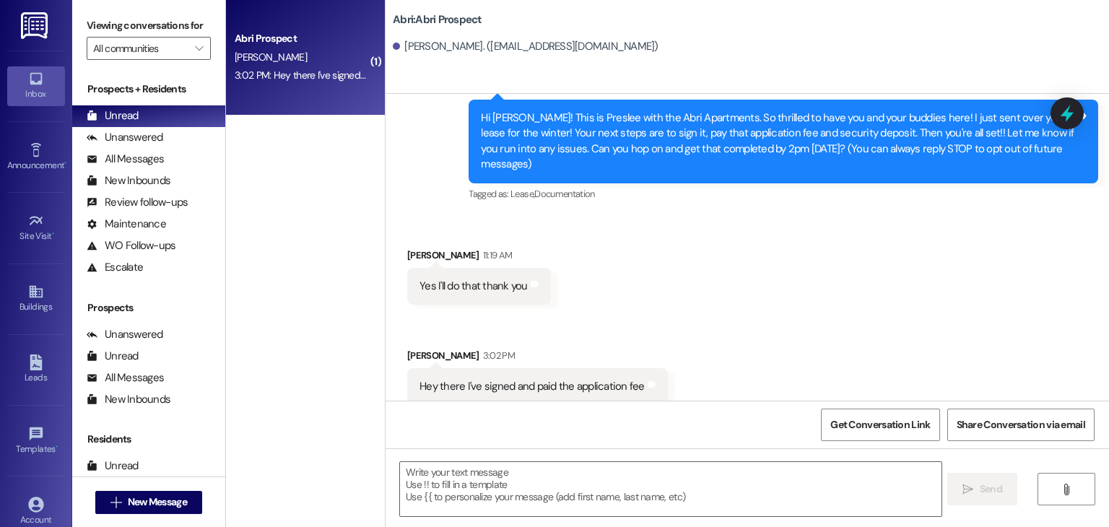
scroll to position [59, 0]
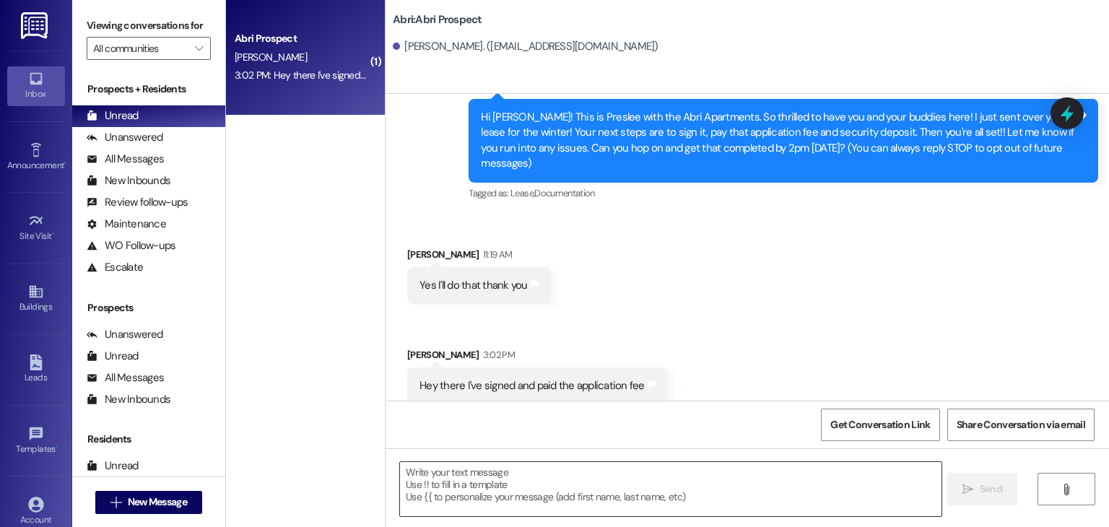
click at [526, 467] on textarea at bounding box center [670, 489] width 541 height 54
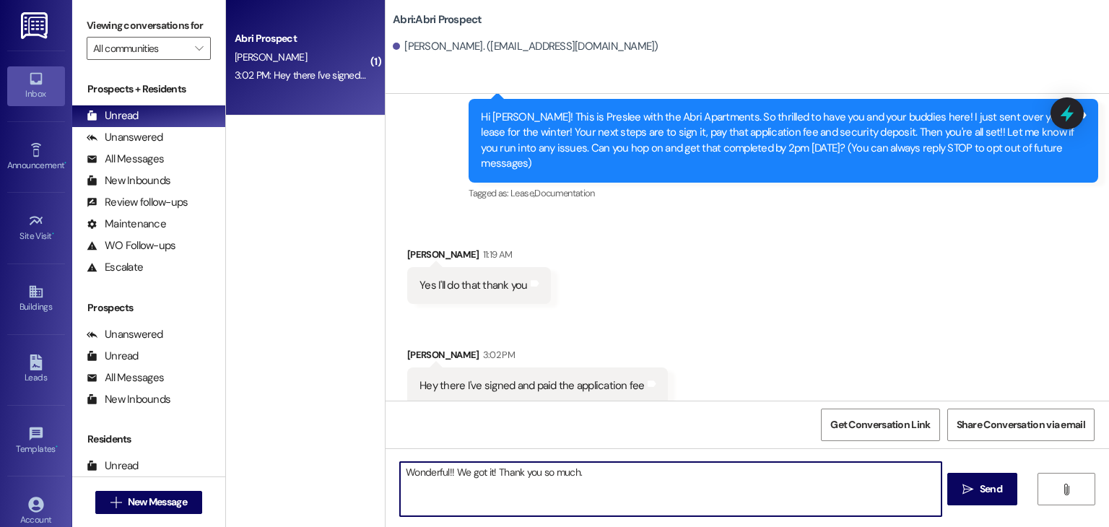
type textarea "Wonderful!! We got it! Thank you so much."
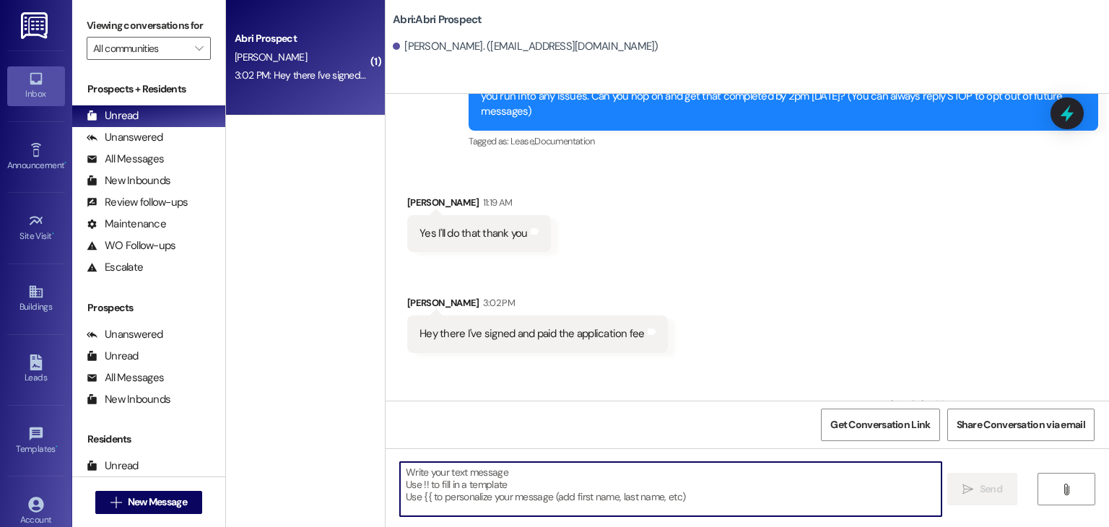
scroll to position [160, 0]
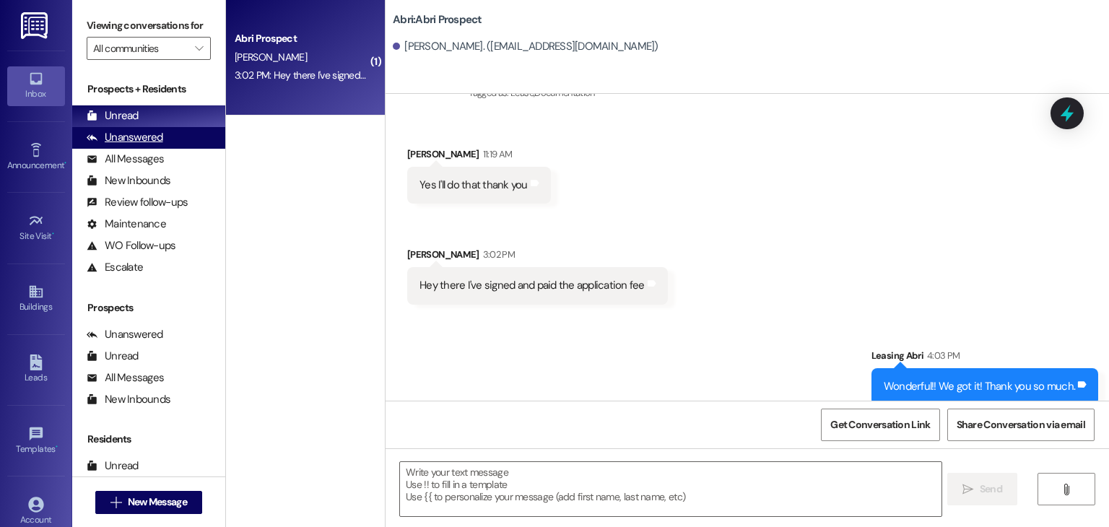
click at [148, 146] on div "Unanswered (0)" at bounding box center [148, 138] width 153 height 22
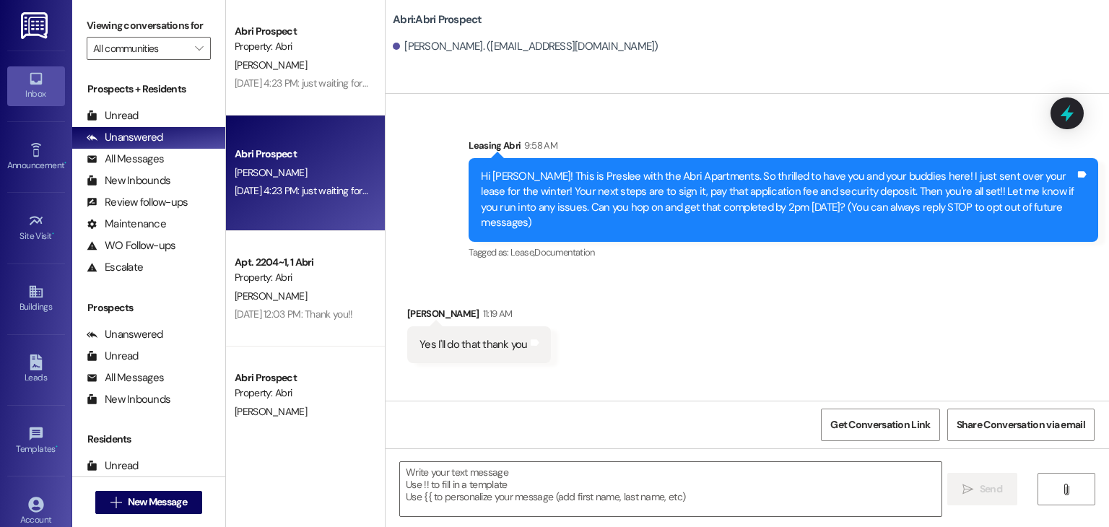
scroll to position [58, 0]
